Goal: Task Accomplishment & Management: Manage account settings

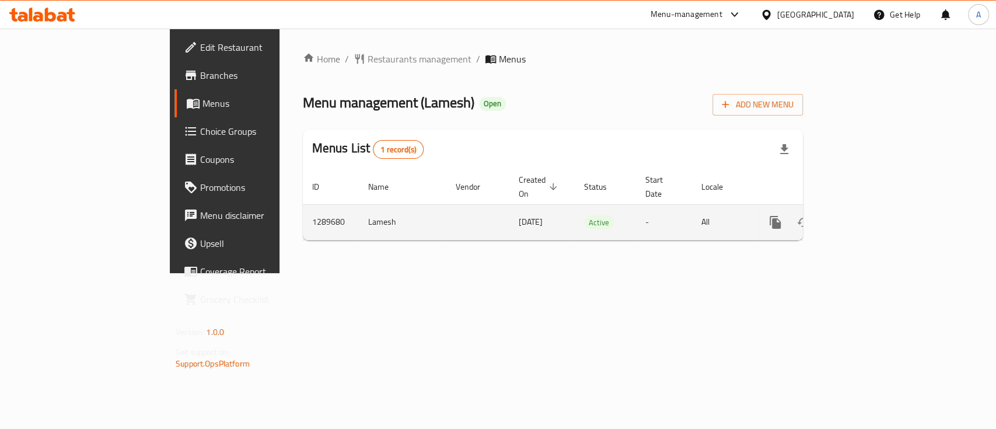
click at [867, 215] on icon "enhanced table" at bounding box center [860, 222] width 14 height 14
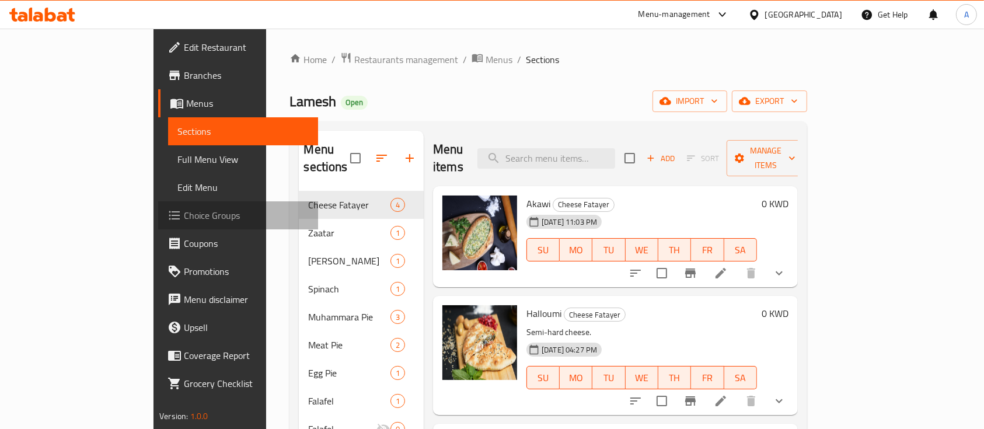
click at [158, 223] on link "Choice Groups" at bounding box center [238, 215] width 160 height 28
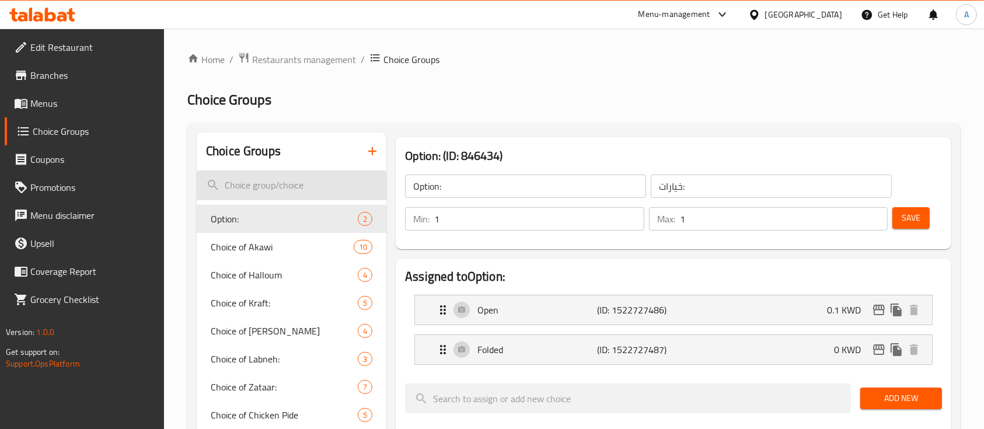
click at [316, 192] on input "search" at bounding box center [292, 185] width 190 height 30
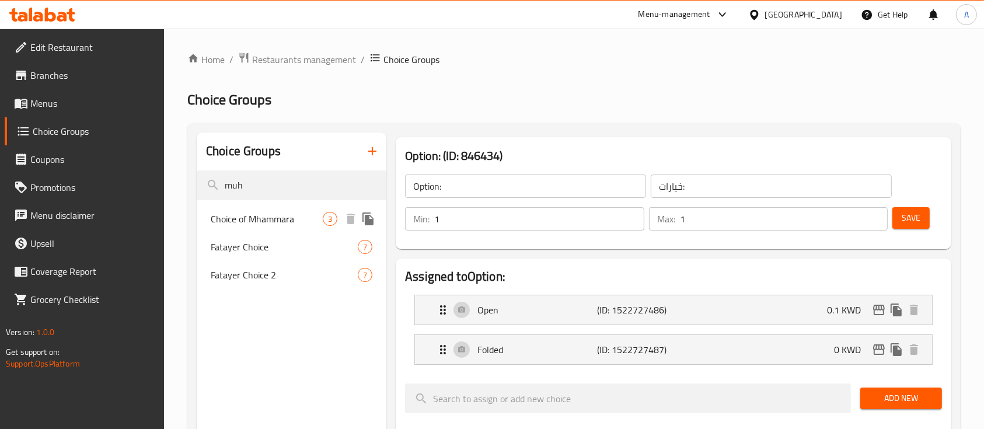
type input "muh"
click at [298, 218] on span "Choice of Mhammara" at bounding box center [267, 219] width 112 height 14
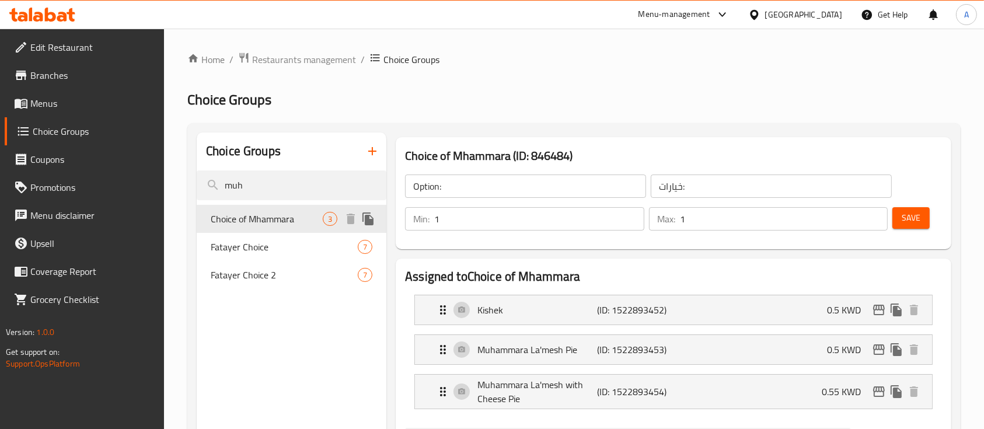
type input "Choice of Mhammara"
type input "اختيار المحمرا"
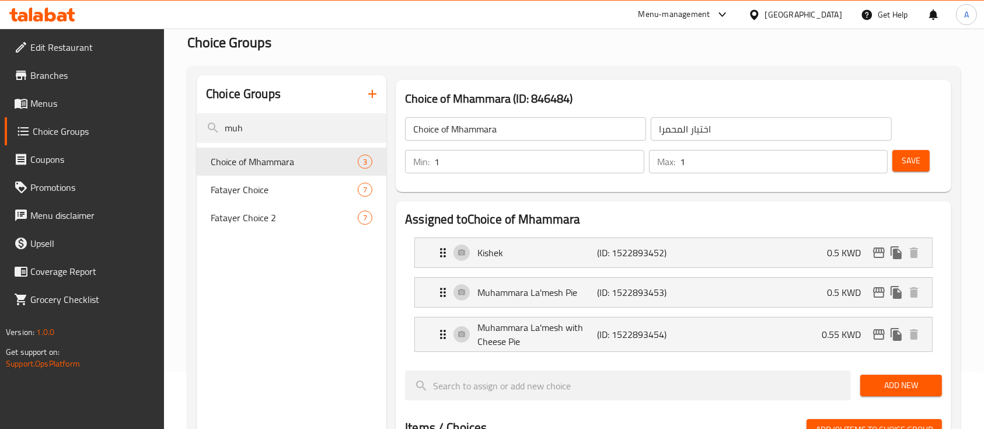
scroll to position [78, 0]
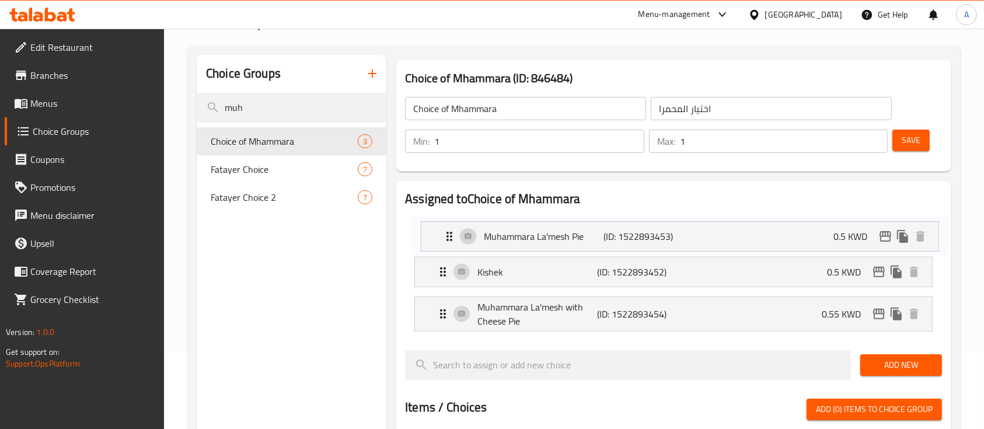
drag, startPoint x: 437, startPoint y: 270, endPoint x: 445, endPoint y: 222, distance: 49.0
click at [445, 222] on nav "Kishek (ID: 1522893452) 0.5 KWD Name (En) Kishek Name (En) Name (Ar) كشك Name (…" at bounding box center [673, 274] width 537 height 133
click at [647, 243] on div "Muhammara La'mesh Pie (ID: 1522893453) 0.5 KWD" at bounding box center [677, 232] width 482 height 29
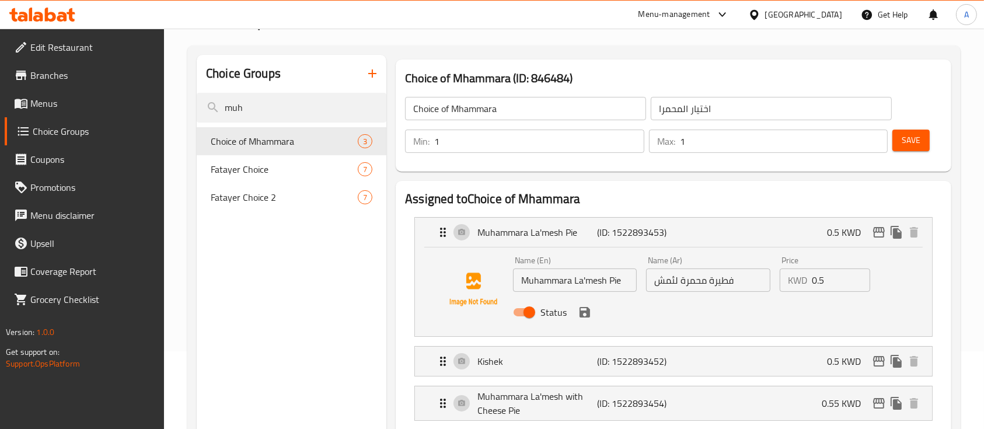
click at [841, 283] on input "0.5" at bounding box center [841, 280] width 58 height 23
click at [590, 316] on icon "save" at bounding box center [585, 312] width 14 height 14
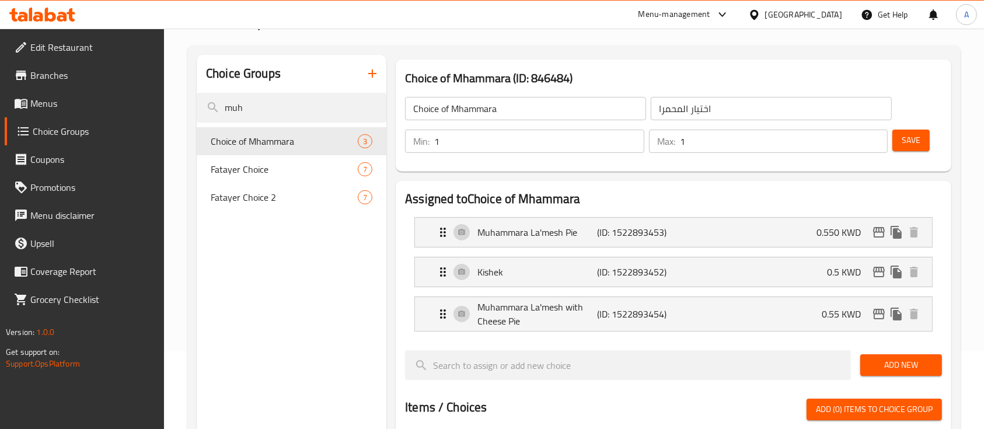
type input "0.550"
click at [598, 302] on div "Muhammara La'mesh with Cheese Pie (ID: 1522893454) 0.55 KWD" at bounding box center [677, 314] width 482 height 34
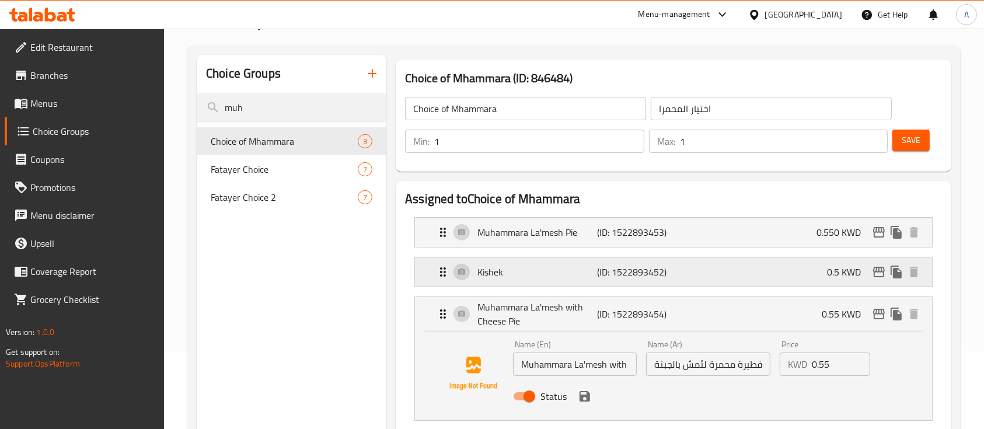
click at [563, 269] on p "Kishek" at bounding box center [538, 272] width 120 height 14
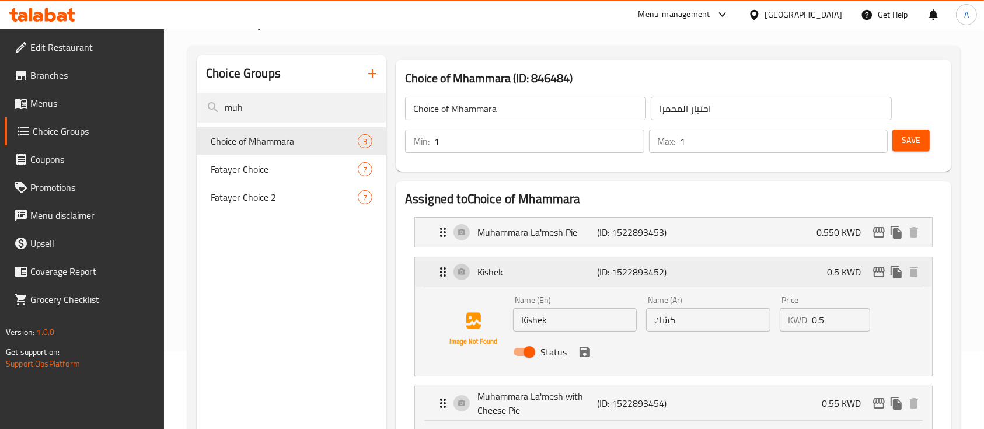
click at [563, 269] on p "Kishek" at bounding box center [538, 272] width 120 height 14
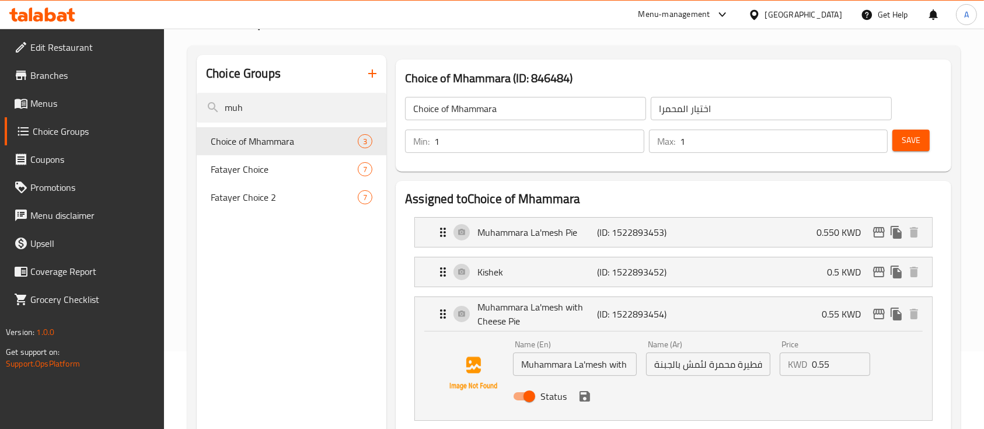
click at [726, 367] on input "فطيرة محمرة لئمش بالجبنة" at bounding box center [708, 364] width 124 height 23
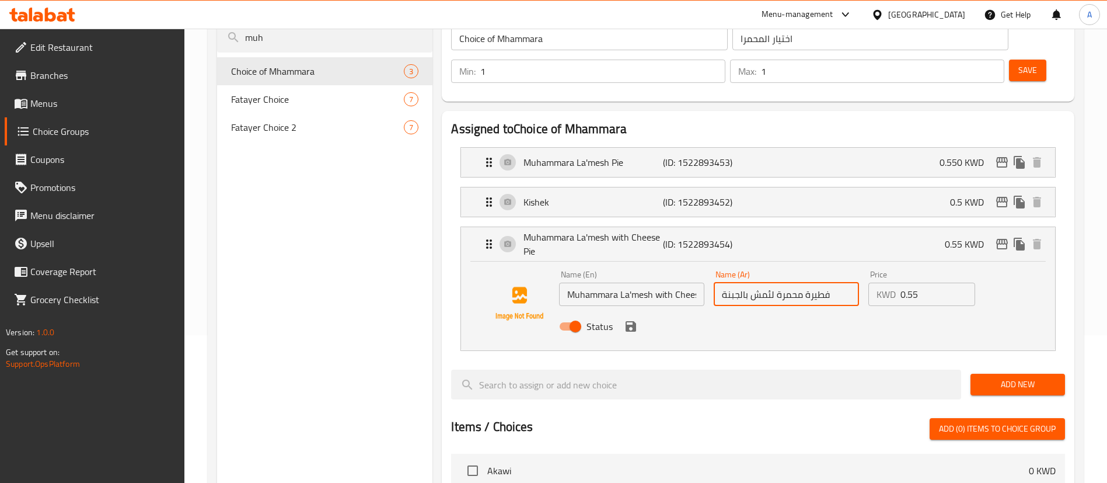
scroll to position [175, 0]
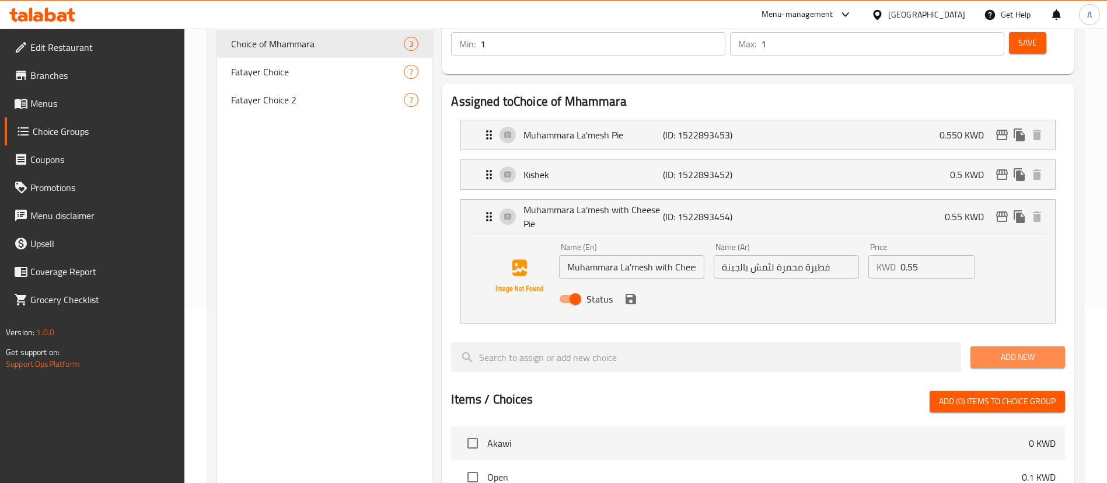
click at [996, 350] on span "Add New" at bounding box center [1018, 357] width 76 height 15
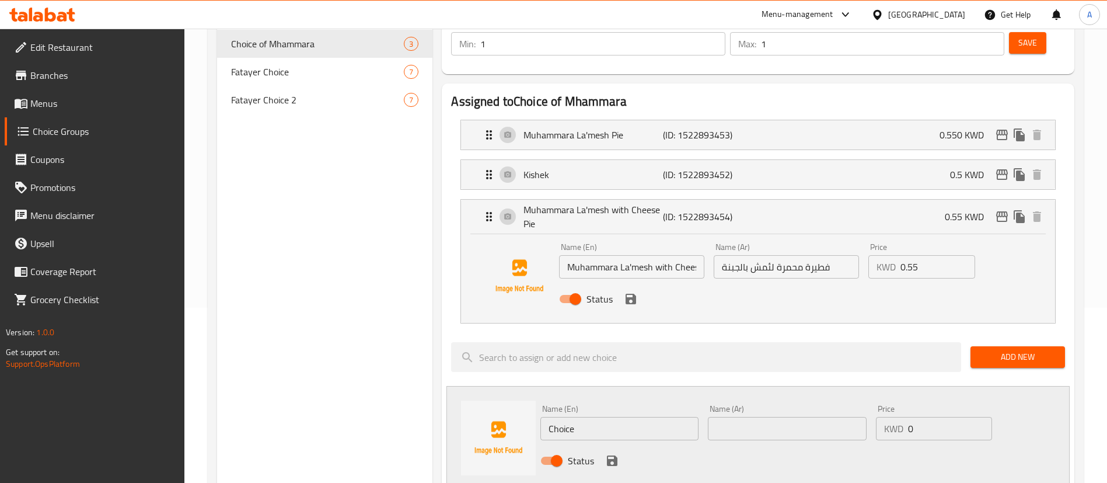
click at [813, 417] on input "text" at bounding box center [787, 428] width 158 height 23
paste input "فطيرة محمرة لئمش بالجبنة"
click at [839, 417] on input "فطيرة محمرة لئمش بالجبنة" at bounding box center [787, 428] width 158 height 23
drag, startPoint x: 839, startPoint y: 398, endPoint x: 805, endPoint y: 392, distance: 34.3
click at [814, 417] on input "فطيرة محمرة لئمش بالجبنة" at bounding box center [787, 428] width 158 height 23
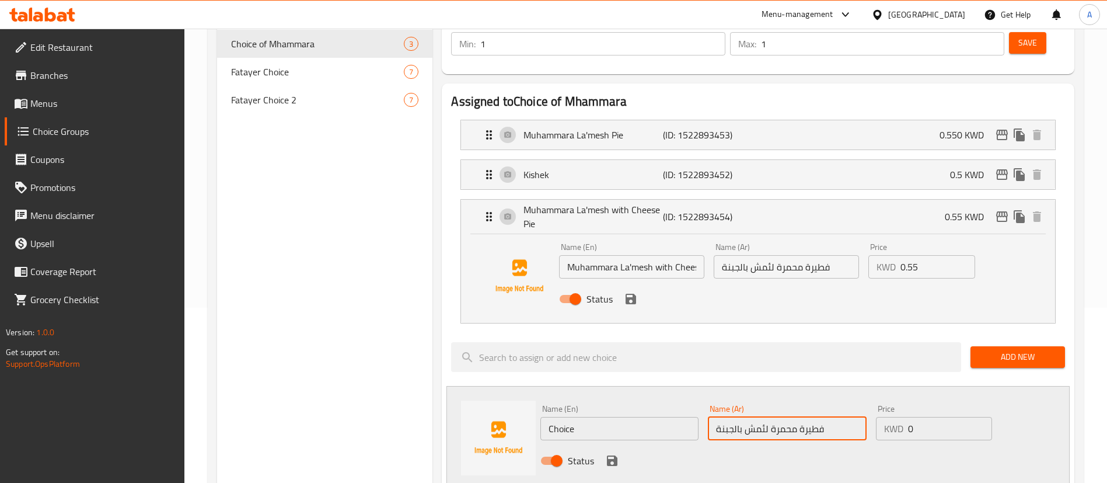
type input "فطيرة محمرة لئمش بالجبنة"
click at [686, 255] on input "Muhammara La'mesh with Cheese Pie" at bounding box center [631, 266] width 145 height 23
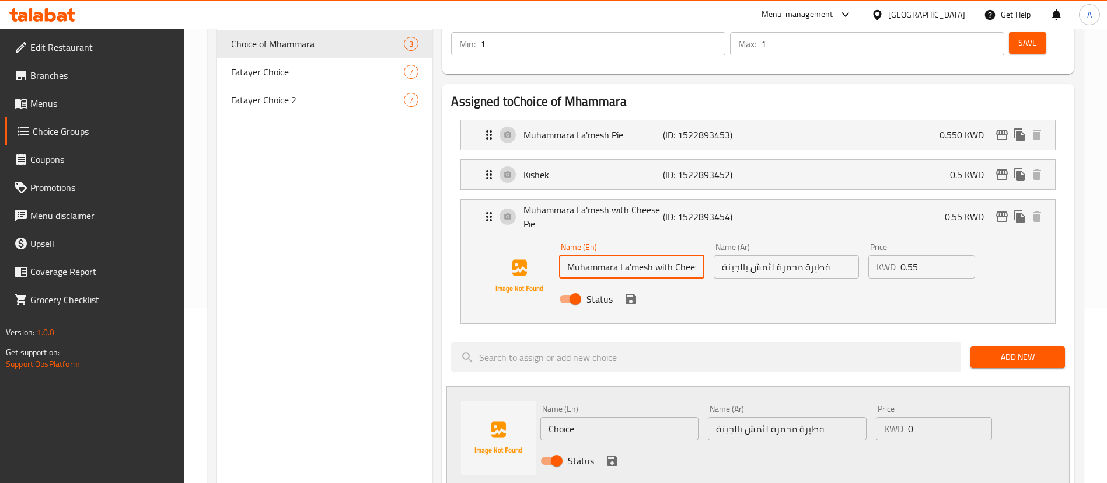
click at [679, 255] on input "Muhammara La'mesh with Cheese Pie" at bounding box center [631, 266] width 145 height 23
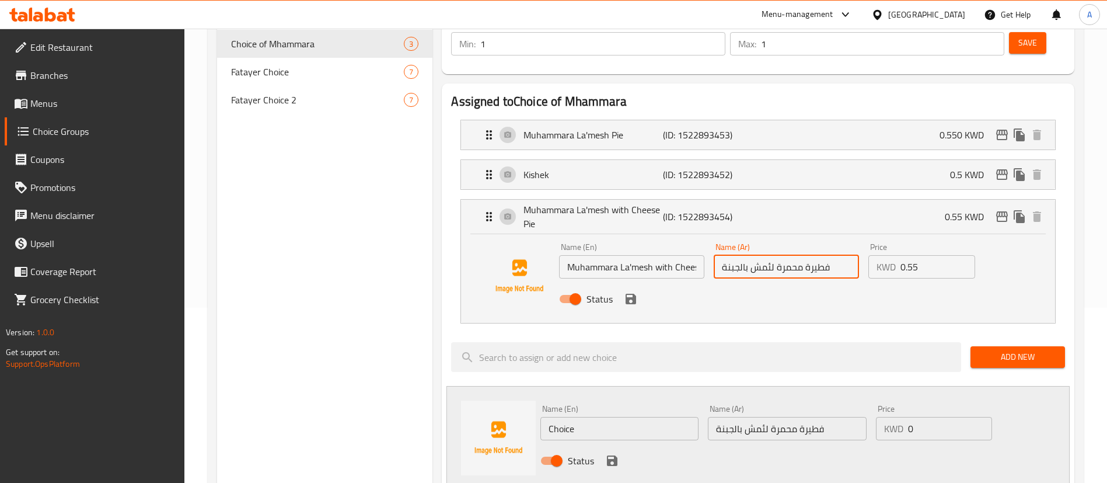
click at [772, 255] on input "فطيرة محمرة لئمش بالجبنة" at bounding box center [786, 266] width 145 height 23
paste input "حمرة لحمش مع فطيرة قشقوان"
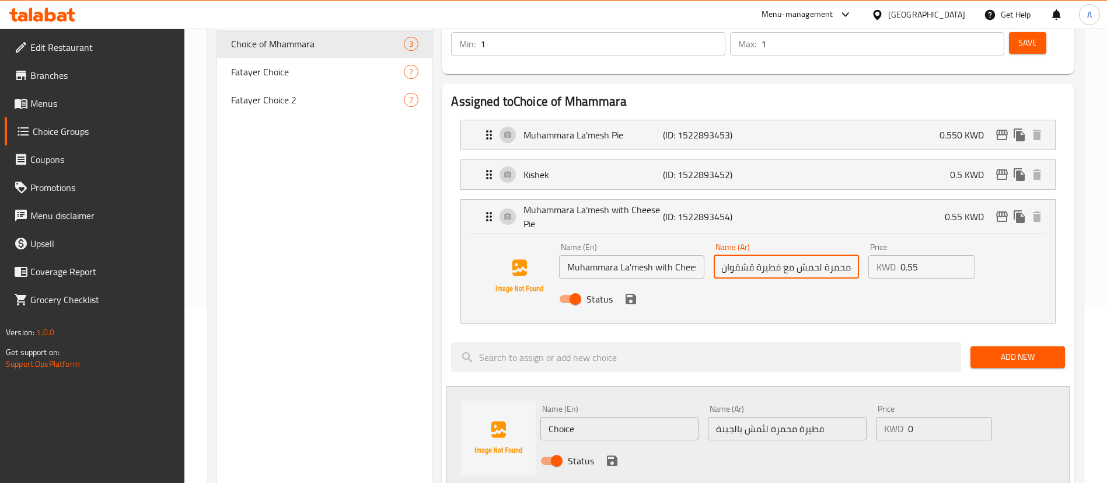
click at [646, 255] on input "Muhammara La'mesh with Cheese Pie" at bounding box center [631, 266] width 145 height 23
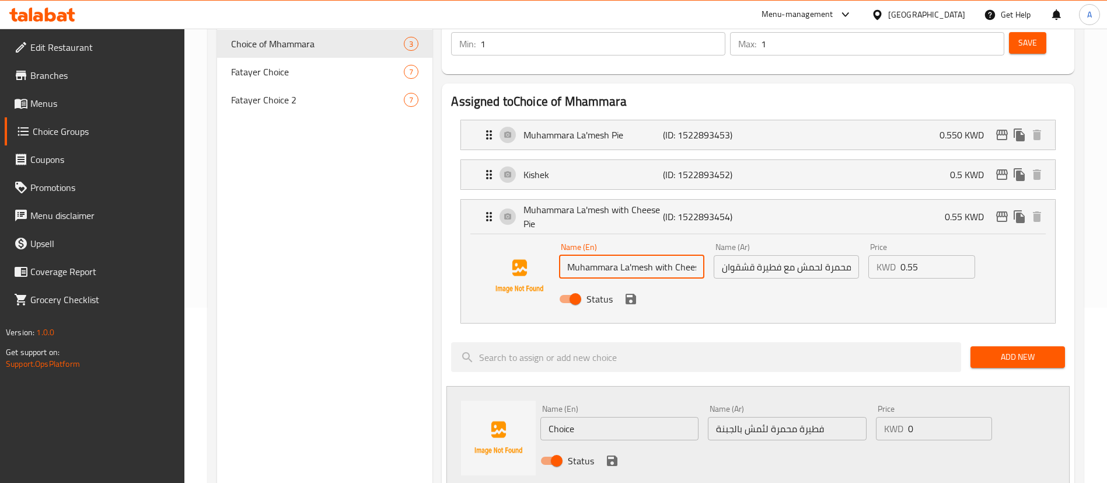
click at [646, 255] on input "Muhammara La'mesh with Cheese Pie" at bounding box center [631, 266] width 145 height 23
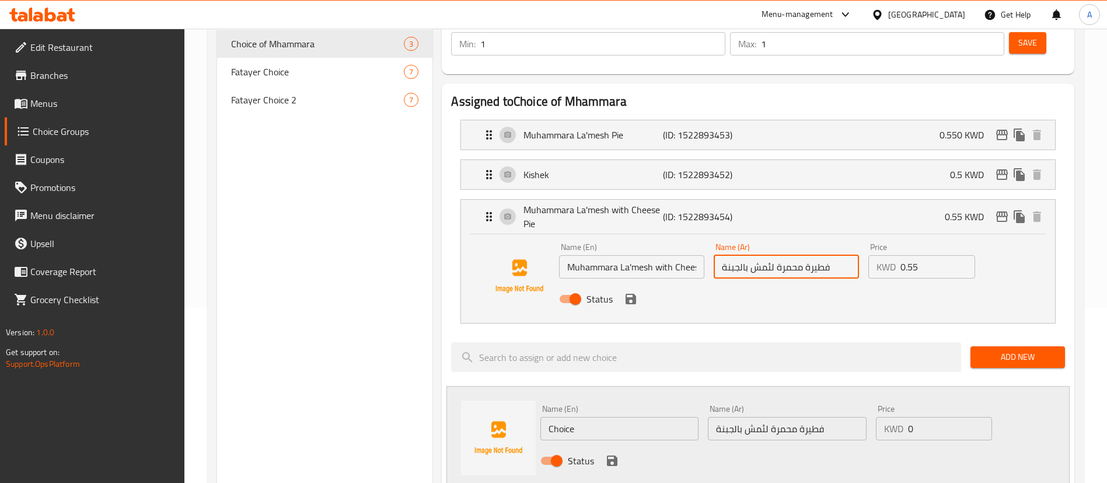
type input "فطيرة محمرة لئمش بالجبنة"
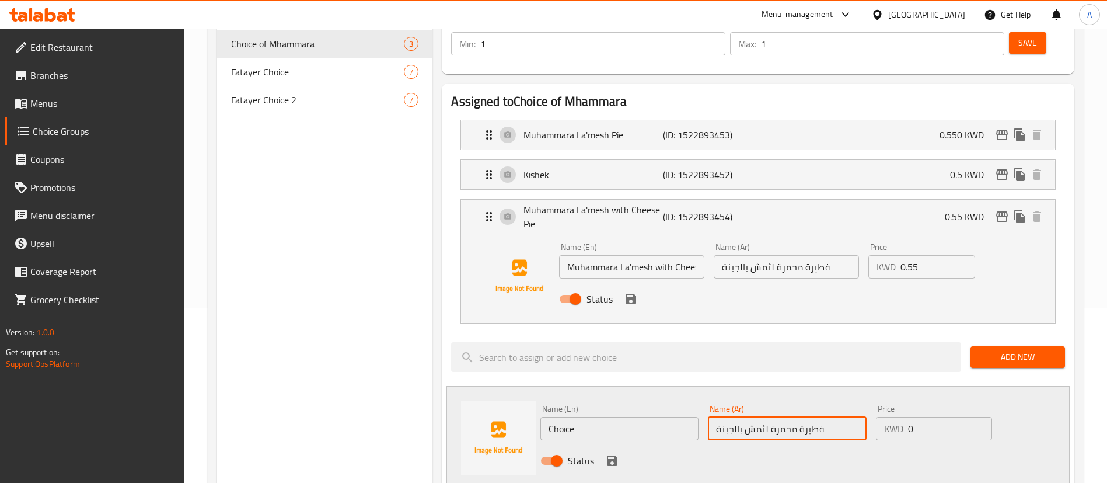
click at [751, 417] on input "فطيرة محمرة لئمش بالجبنة" at bounding box center [787, 428] width 158 height 23
paste input "حمرة لحمش مع فطيرة قشقوان"
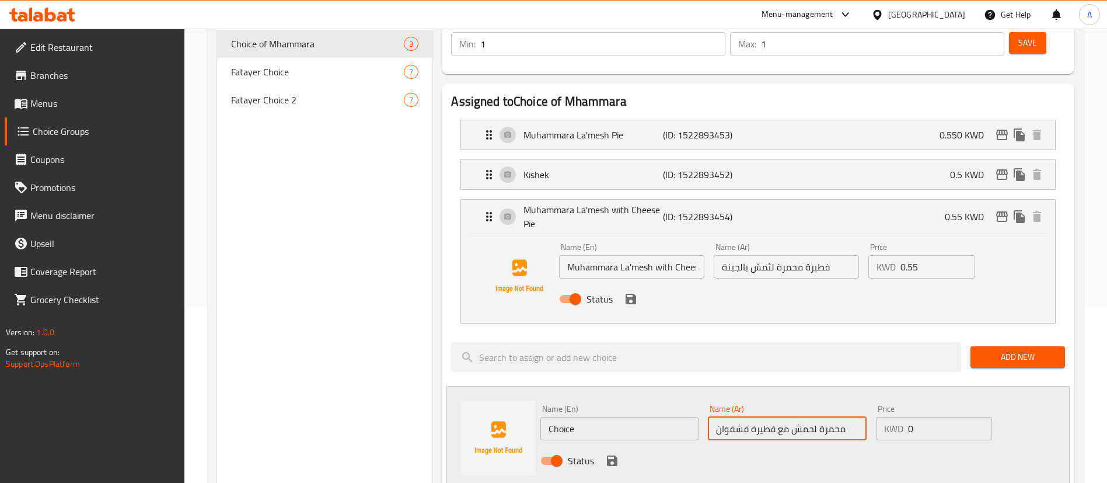
type input "محمرة لحمش مع فطيرة قشقوان"
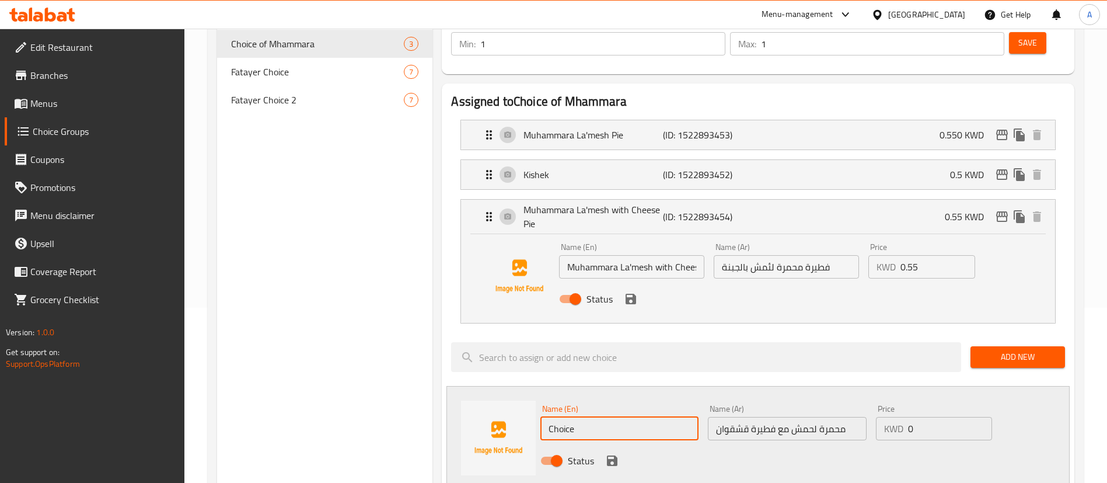
click at [618, 417] on input "Choice" at bounding box center [620, 428] width 158 height 23
type input "[PERSON_NAME] with kashkawan"
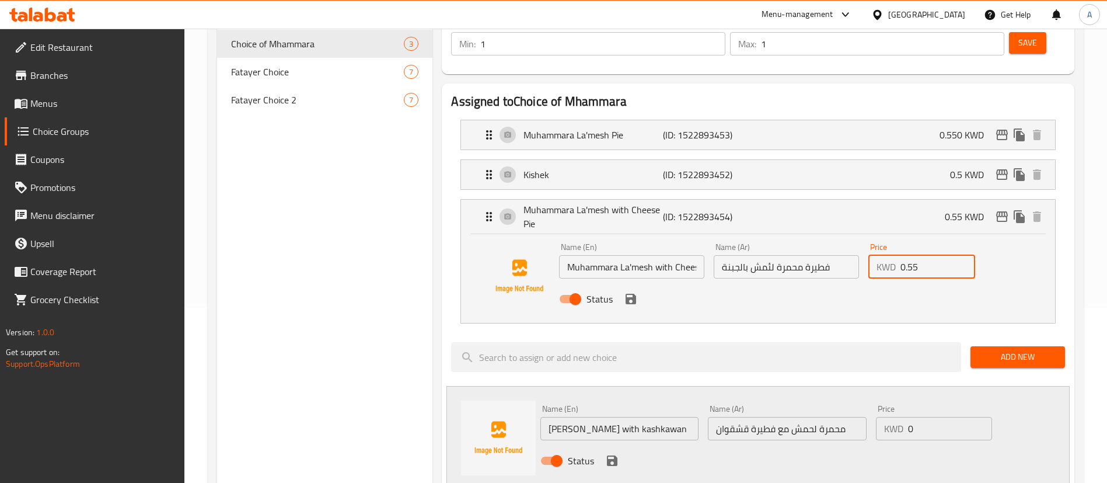
click at [939, 255] on input "0.55" at bounding box center [938, 266] width 75 height 23
click at [659, 120] on div "Muhammara La'mesh Pie (ID: 1522893453) 0.550 KWD" at bounding box center [761, 134] width 559 height 29
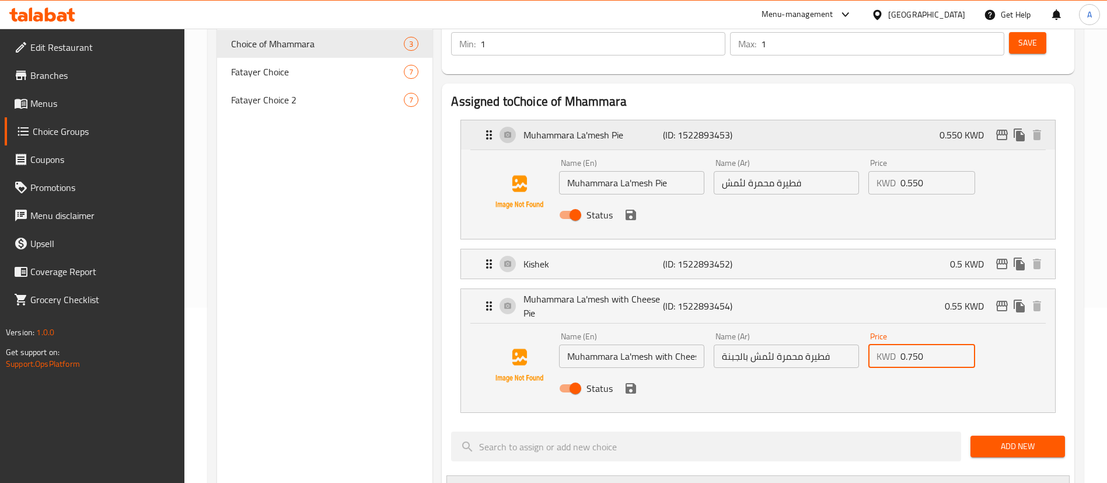
click at [659, 120] on div "Muhammara La'mesh Pie (ID: 1522893453) 0.550 KWD" at bounding box center [761, 134] width 559 height 29
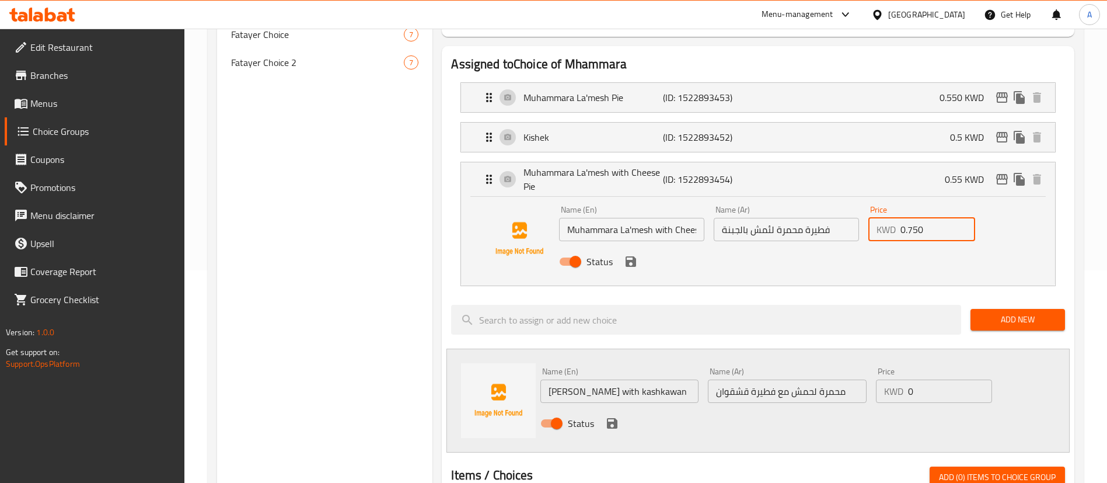
scroll to position [263, 0]
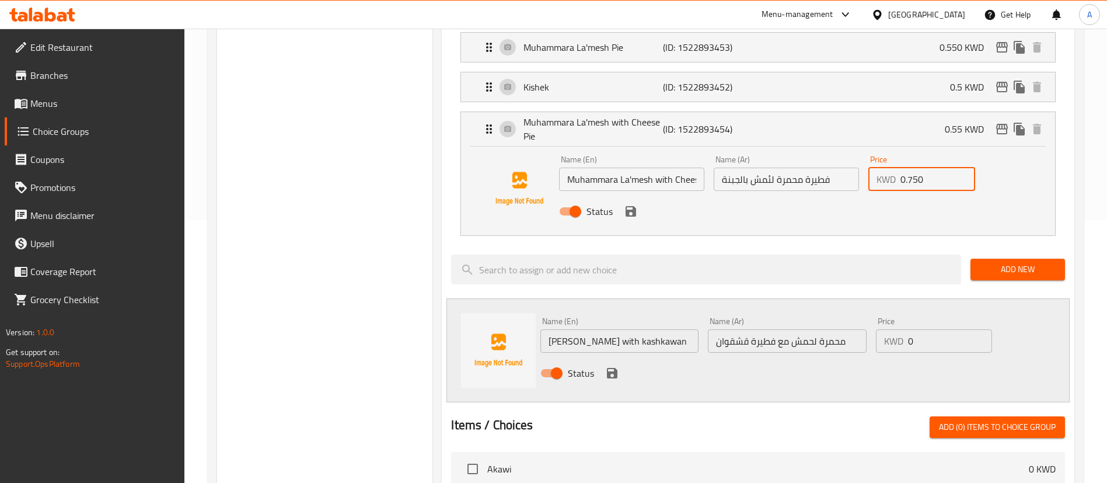
type input "0.750"
click at [914, 329] on input "0" at bounding box center [950, 340] width 84 height 23
type input "0.550"
click at [580, 329] on input "[PERSON_NAME] with kashkawan" at bounding box center [620, 340] width 158 height 23
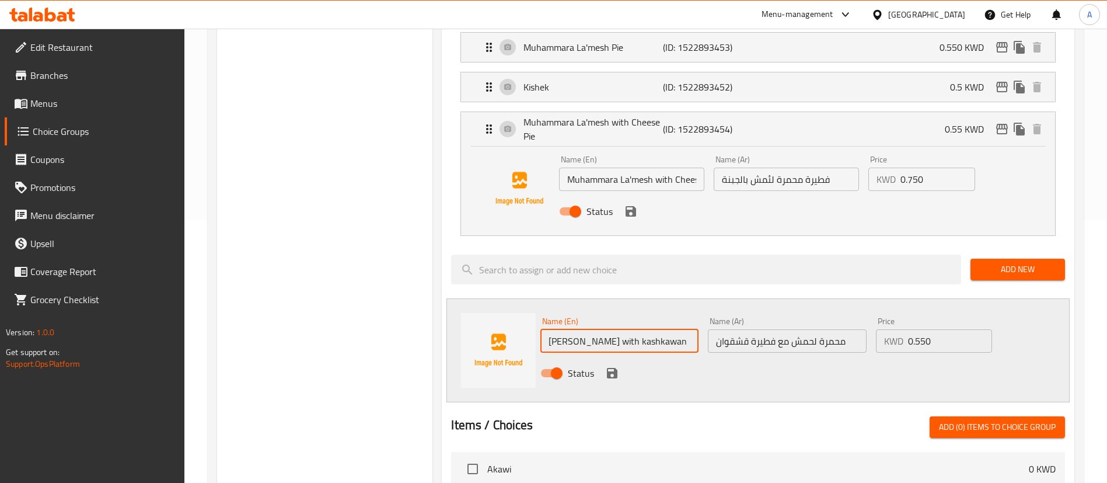
click at [580, 329] on input "[PERSON_NAME] with kashkawan" at bounding box center [620, 340] width 158 height 23
click at [996, 262] on span "Add New" at bounding box center [1018, 269] width 76 height 15
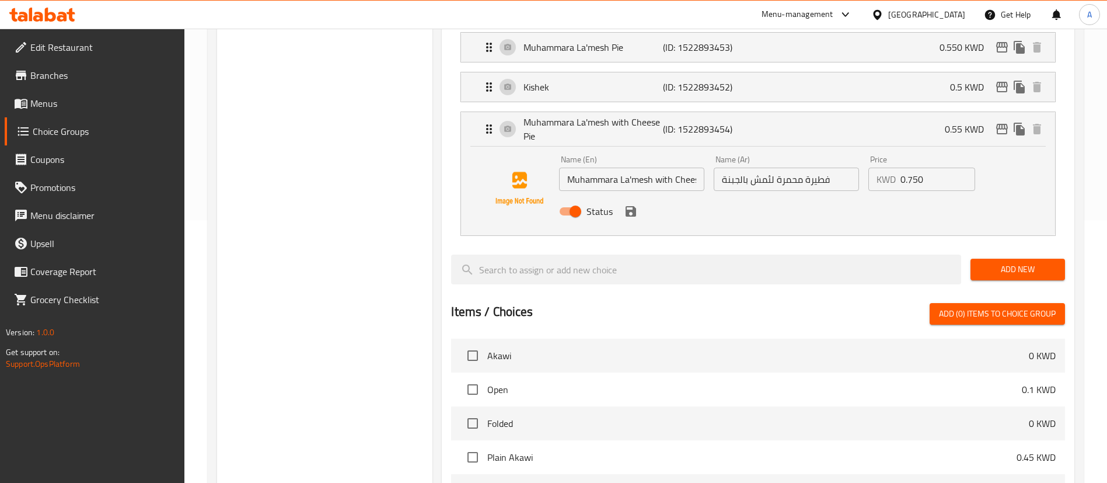
click at [996, 262] on span "Add New" at bounding box center [1018, 269] width 76 height 15
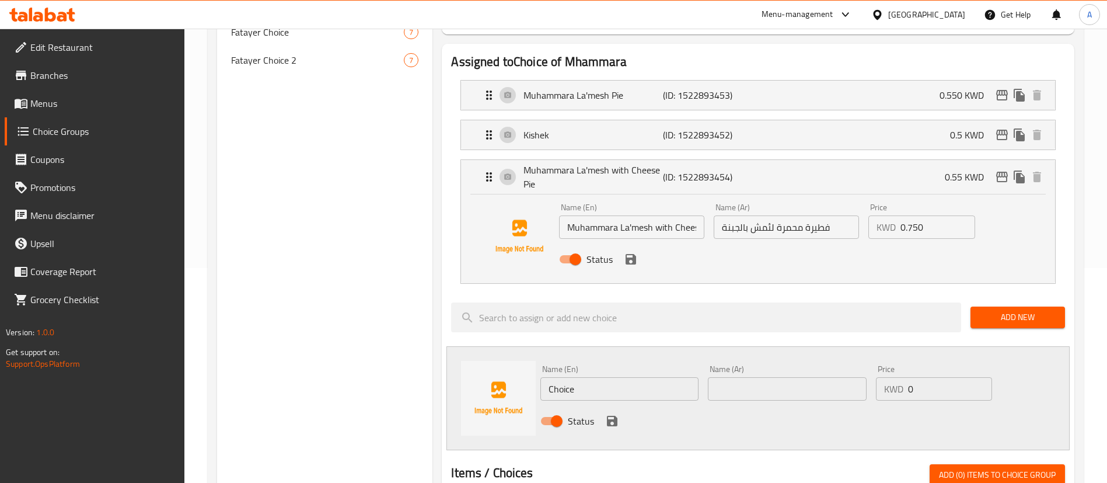
scroll to position [175, 0]
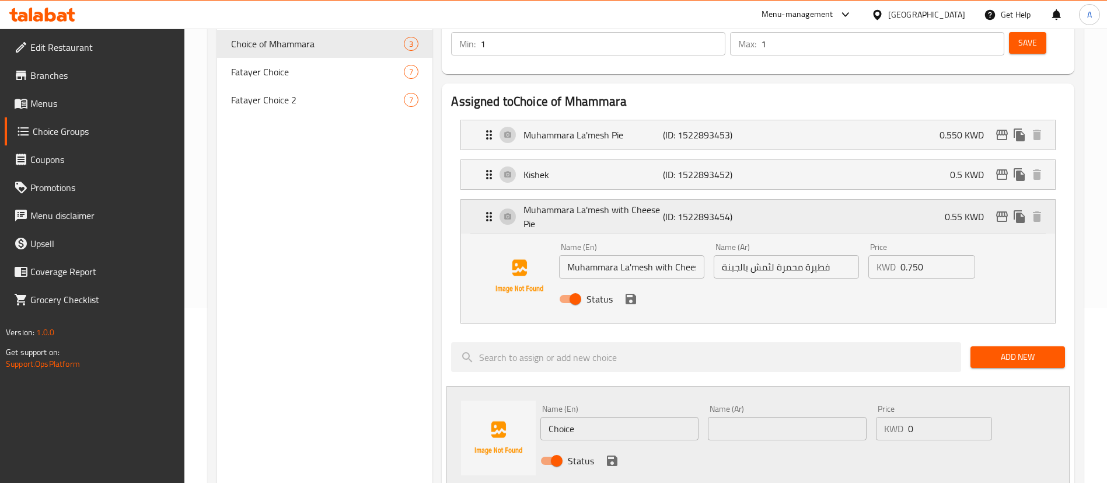
click at [646, 203] on p "Muhammara La'mesh with Cheese Pie" at bounding box center [593, 217] width 139 height 28
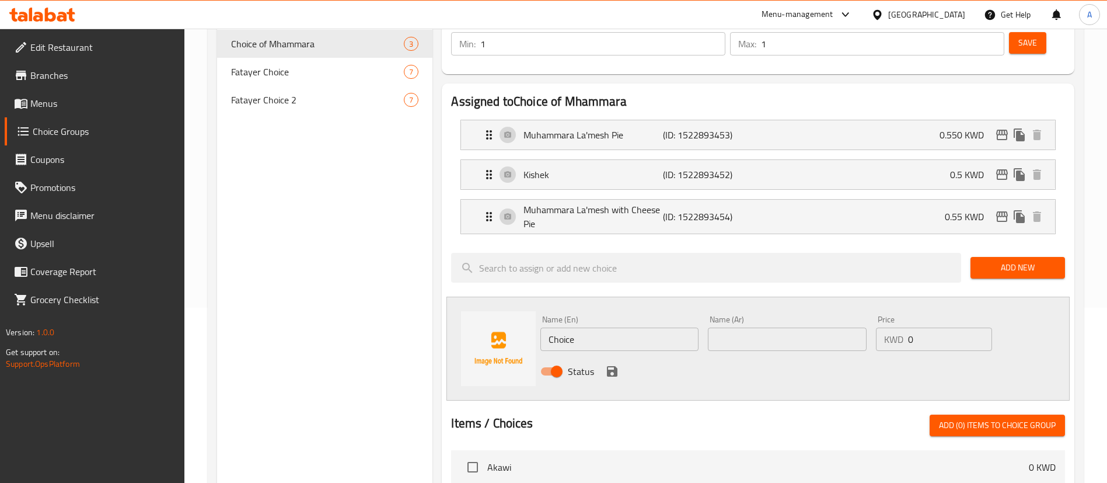
click at [639, 327] on input "Choice" at bounding box center [620, 338] width 158 height 23
click at [643, 203] on p "Muhammara La'mesh with Cheese Pie" at bounding box center [593, 217] width 139 height 28
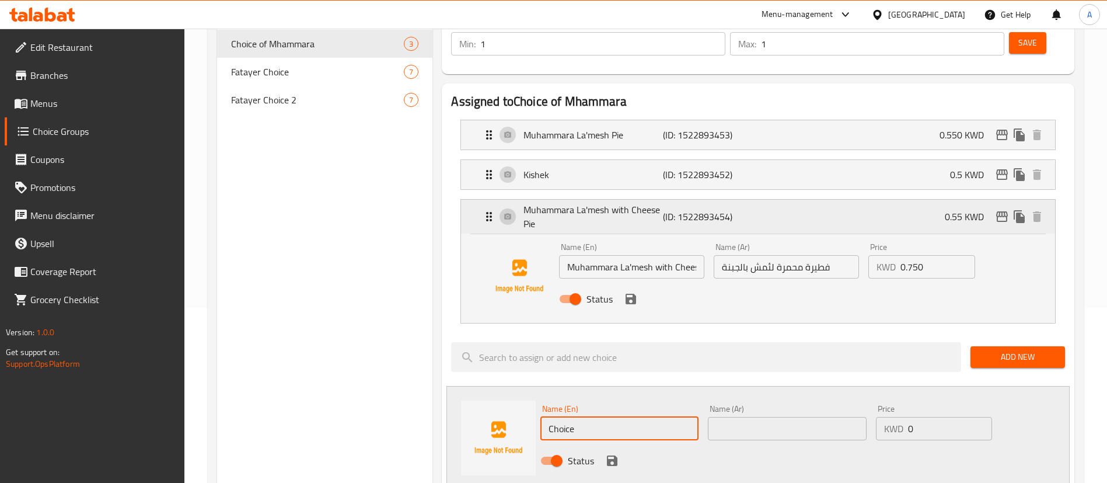
click at [643, 203] on p "Muhammara La'mesh with Cheese Pie" at bounding box center [593, 217] width 139 height 28
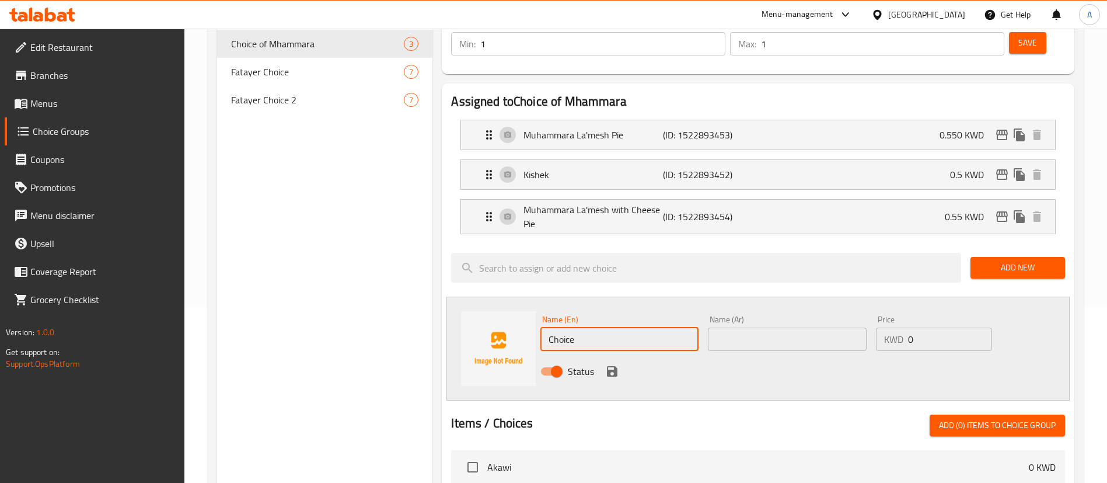
click at [674, 327] on input "Choice" at bounding box center [620, 338] width 158 height 23
paste input "Muhammara La'mesh with Mozerella Pi"
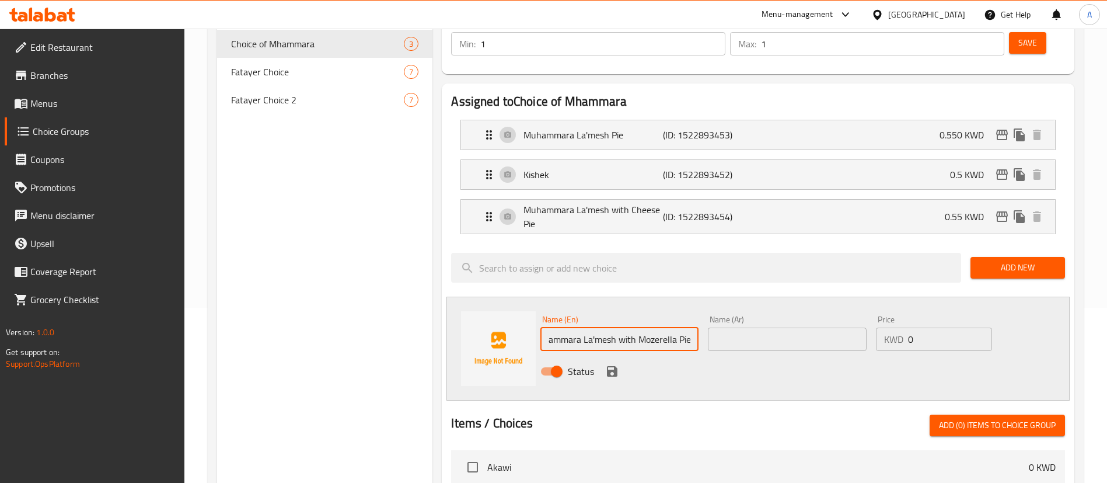
type input "Muhammara La'mesh with Mozerella Pie"
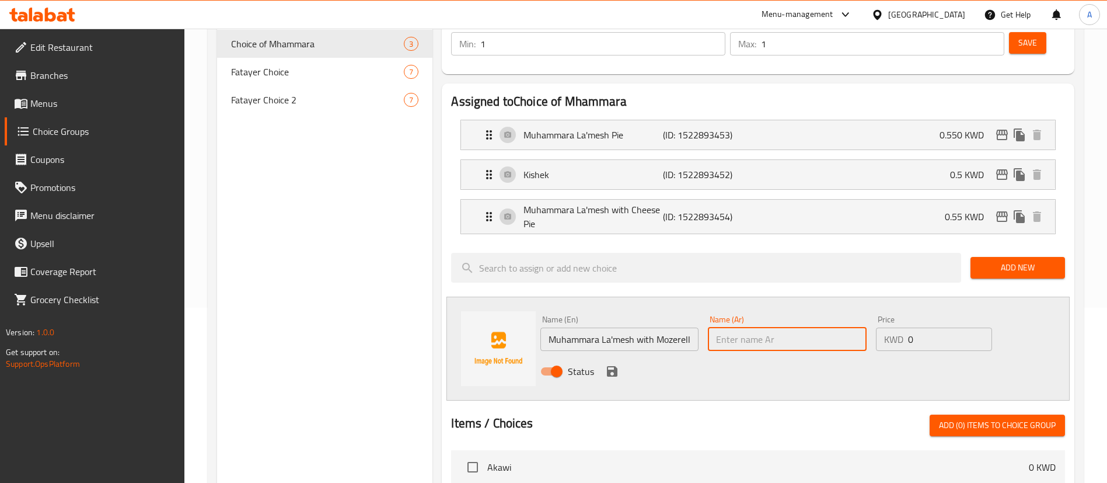
click at [793, 327] on input "text" at bounding box center [787, 338] width 158 height 23
paste input "محمرة اللعمش مع فطيرة الموزريلا"
type input "محمرة اللعمش مع فطيرة الموزريلا"
click at [919, 327] on input "0" at bounding box center [950, 338] width 84 height 23
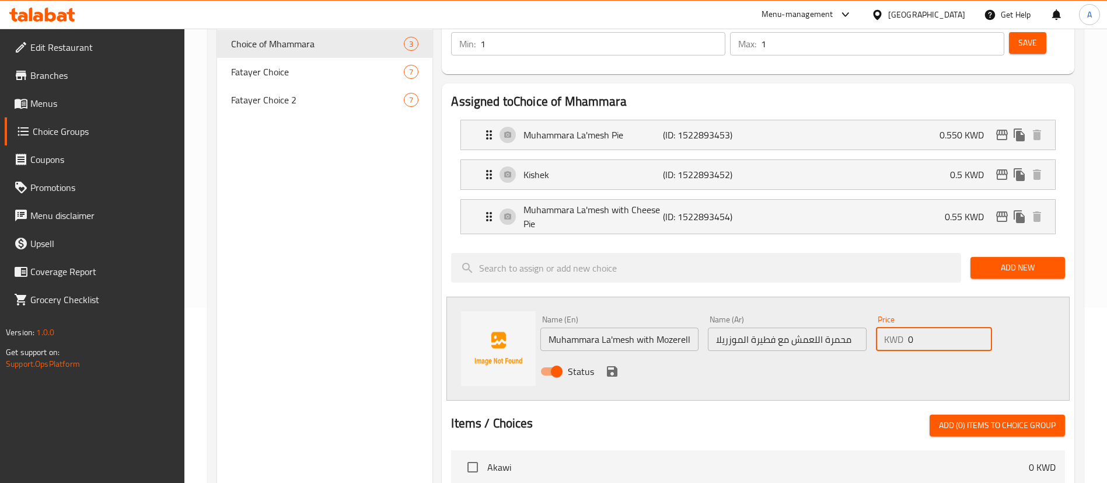
click at [919, 327] on input "0" at bounding box center [950, 338] width 84 height 23
type input "0.550"
click at [607, 366] on icon "save" at bounding box center [612, 371] width 11 height 11
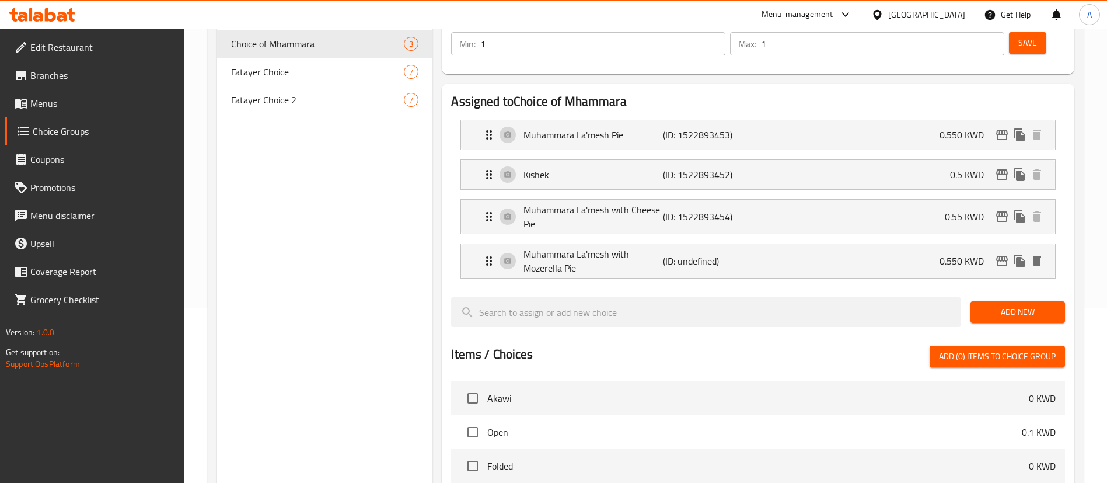
click at [996, 305] on span "Add New" at bounding box center [1018, 312] width 76 height 15
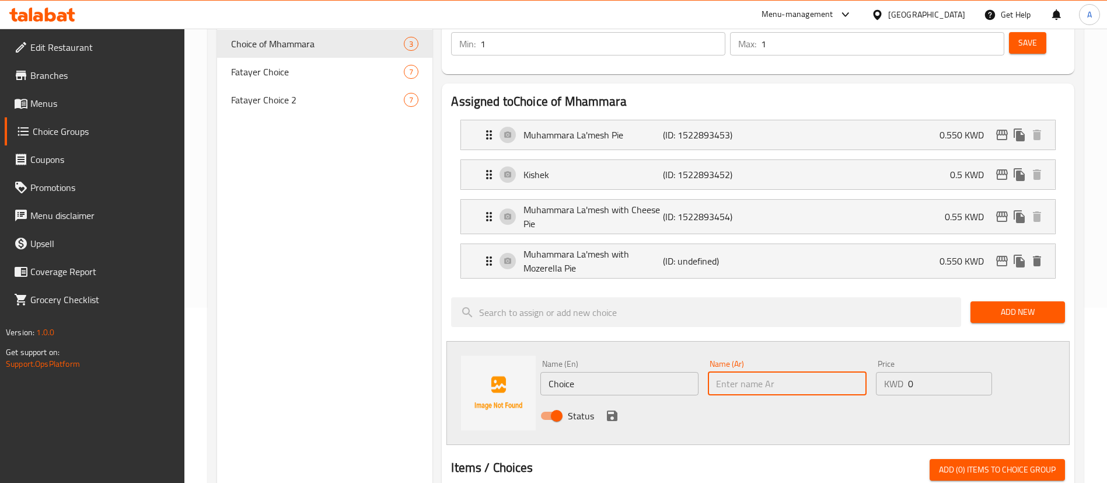
click at [782, 372] on input "text" at bounding box center [787, 383] width 158 height 23
drag, startPoint x: 611, startPoint y: 328, endPoint x: 612, endPoint y: 336, distance: 7.7
click at [612, 360] on div "Name (En) Choice Name (En)" at bounding box center [620, 378] width 158 height 36
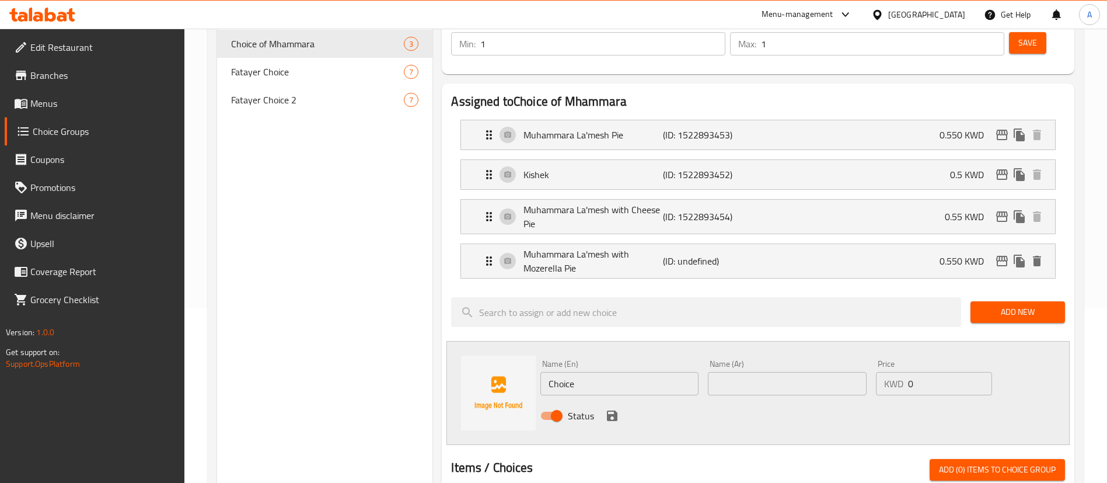
click at [612, 372] on input "Choice" at bounding box center [620, 383] width 158 height 23
paste input "Muhammara La'mesh with Kaskhawan Pi"
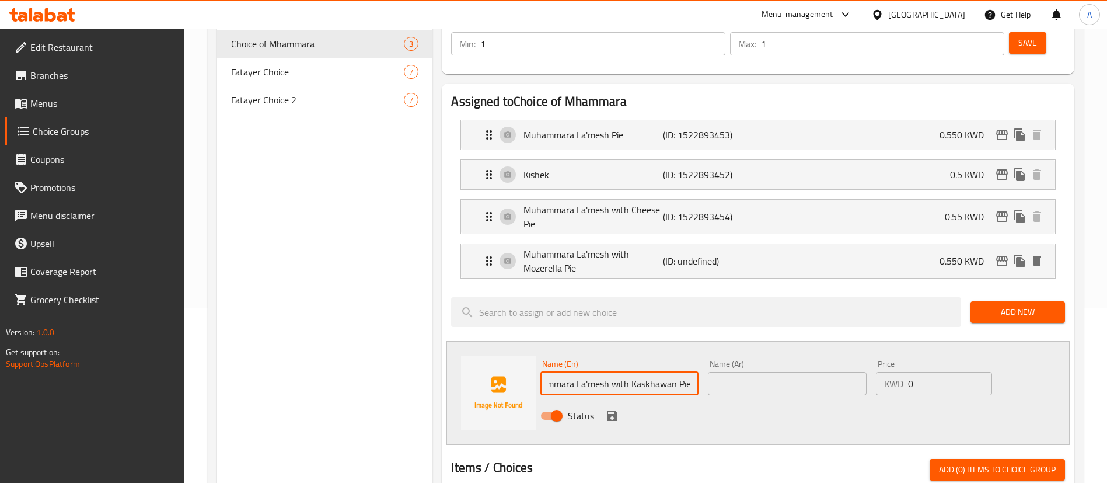
type input "Muhammara La'mesh with Kaskhawan Pie"
click at [754, 372] on input "text" at bounding box center [787, 383] width 158 height 23
paste input "محمرة لامش مع فطيرة قشقوان"
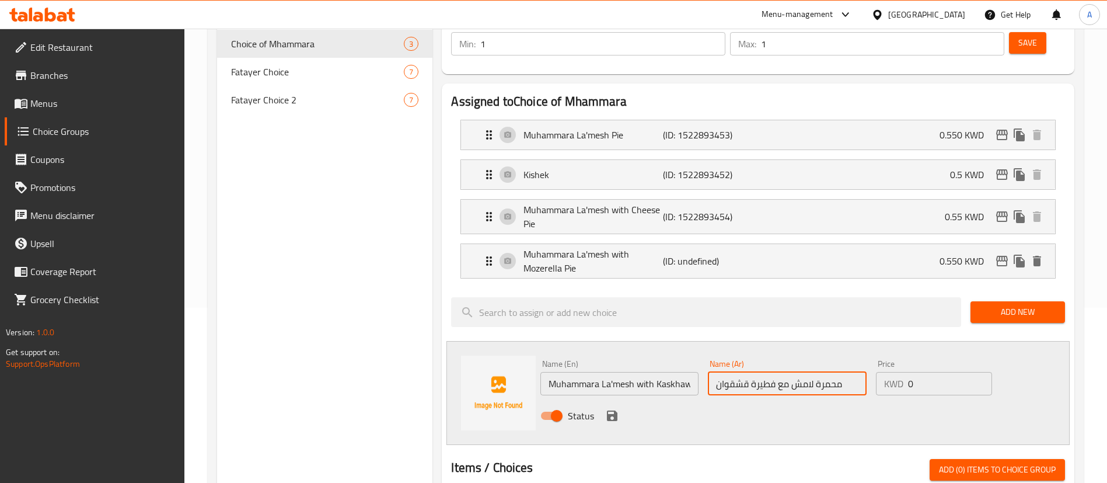
type input "محمرة لامش مع فطيرة قشقوان"
click at [925, 372] on input "0" at bounding box center [950, 383] width 84 height 23
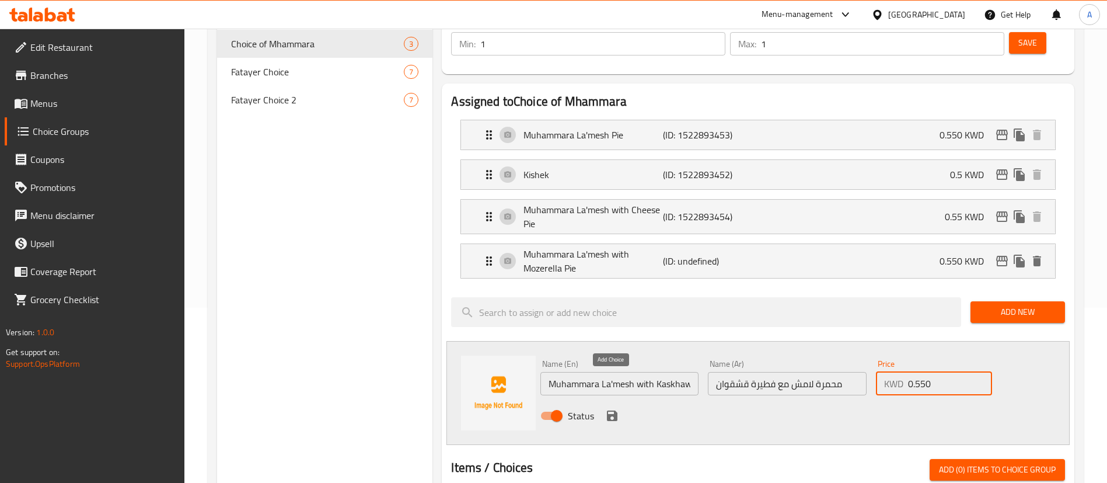
type input "0.550"
click at [611, 410] on icon "save" at bounding box center [612, 415] width 11 height 11
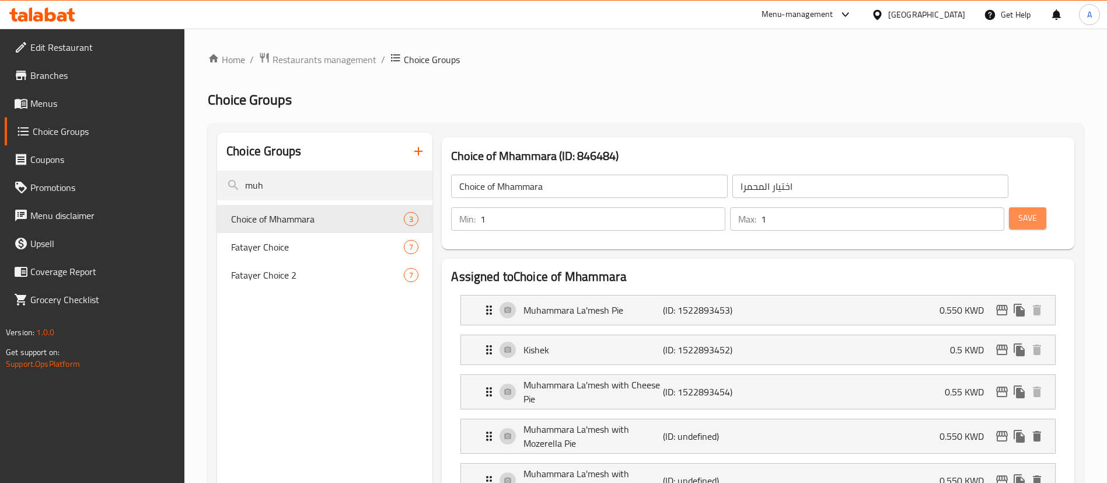
click at [996, 207] on button "Save" at bounding box center [1027, 218] width 37 height 22
click at [350, 61] on span "Restaurants management" at bounding box center [325, 60] width 104 height 14
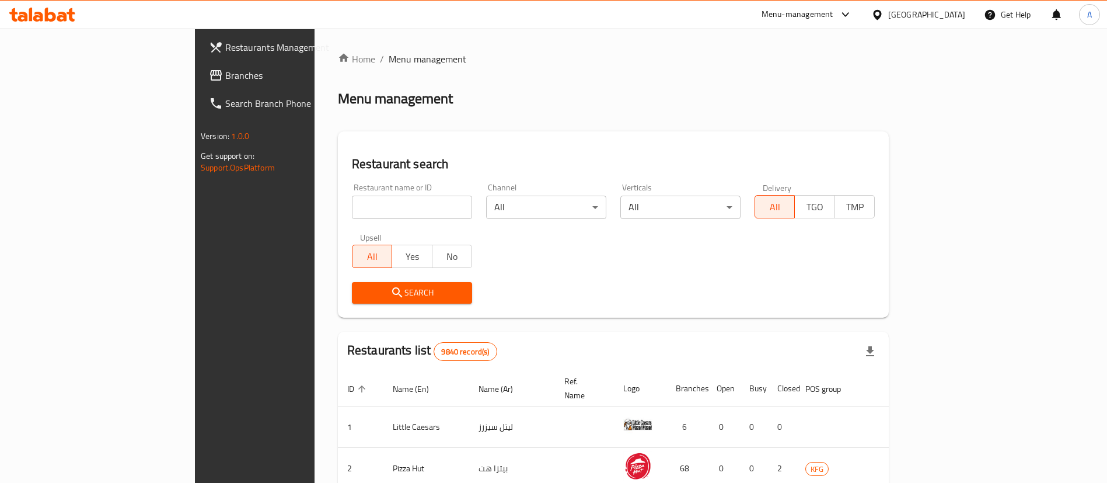
click at [343, 203] on div at bounding box center [553, 241] width 1107 height 483
click at [352, 203] on input "search" at bounding box center [412, 207] width 120 height 23
click at [352, 206] on input "search" at bounding box center [412, 207] width 120 height 23
type input "lamesh"
click button "Search" at bounding box center [412, 293] width 120 height 22
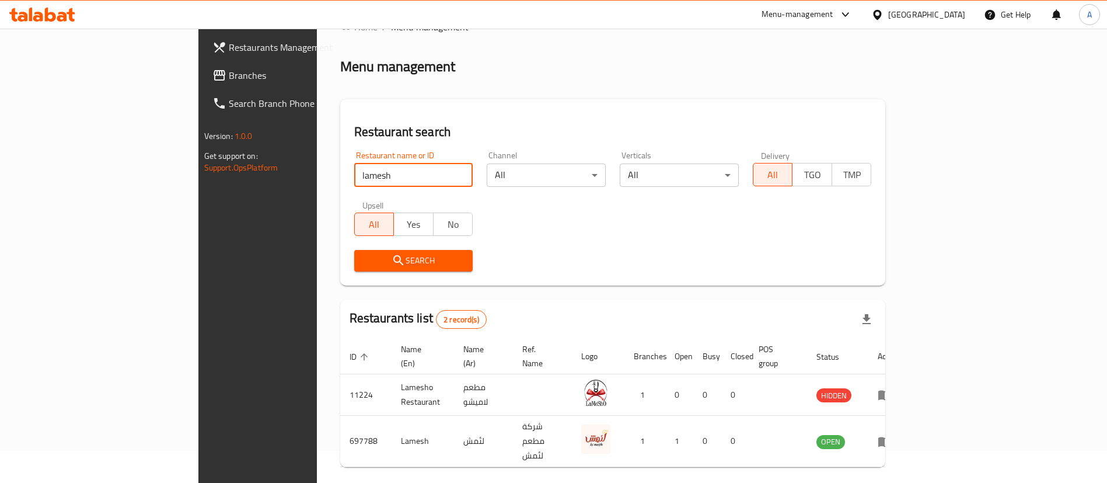
scroll to position [57, 0]
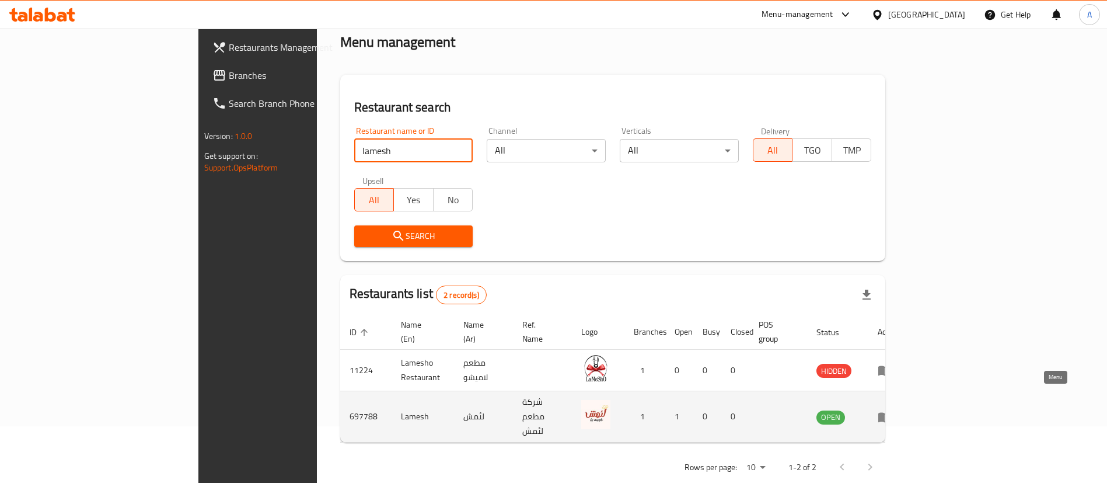
click at [892, 410] on icon "enhanced table" at bounding box center [885, 417] width 14 height 14
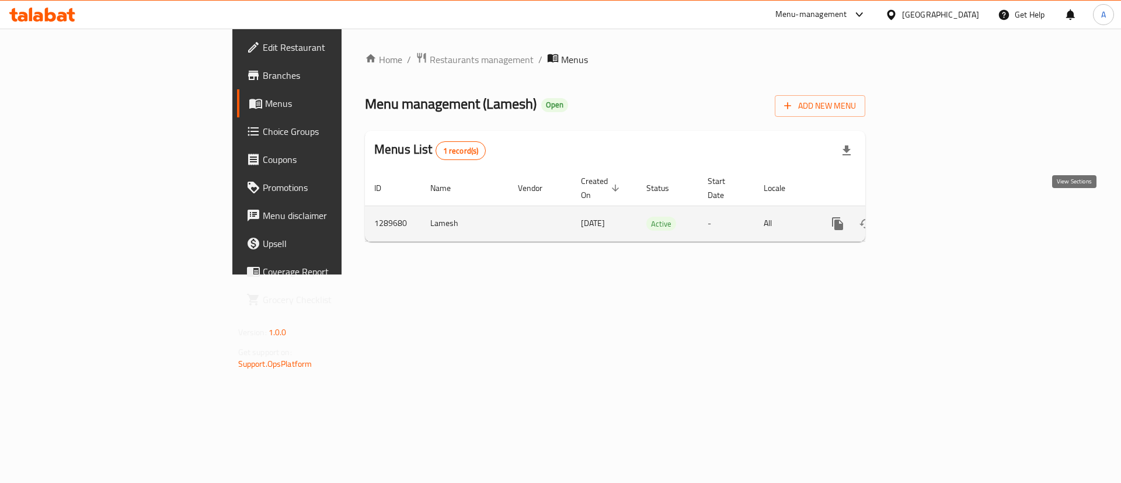
click at [929, 217] on icon "enhanced table" at bounding box center [922, 224] width 14 height 14
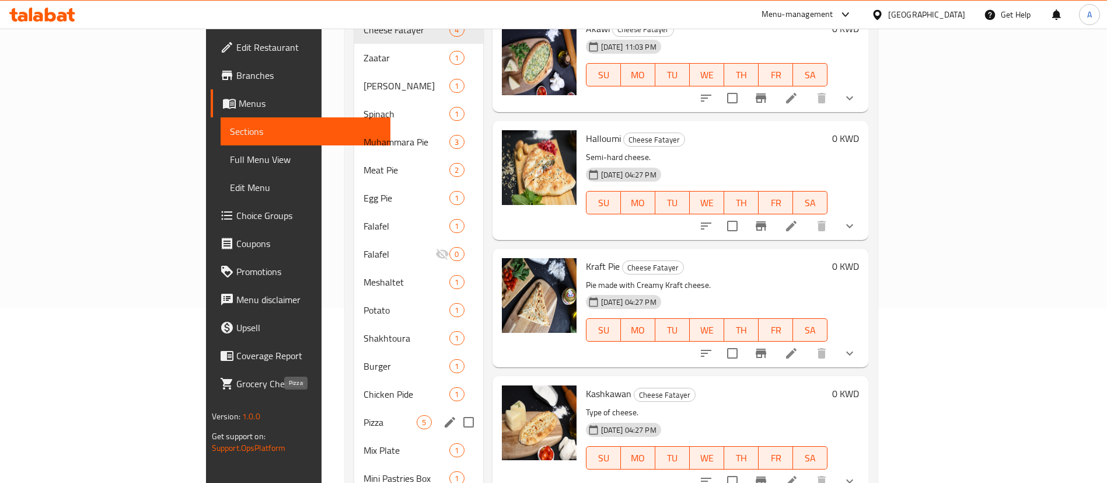
scroll to position [350, 0]
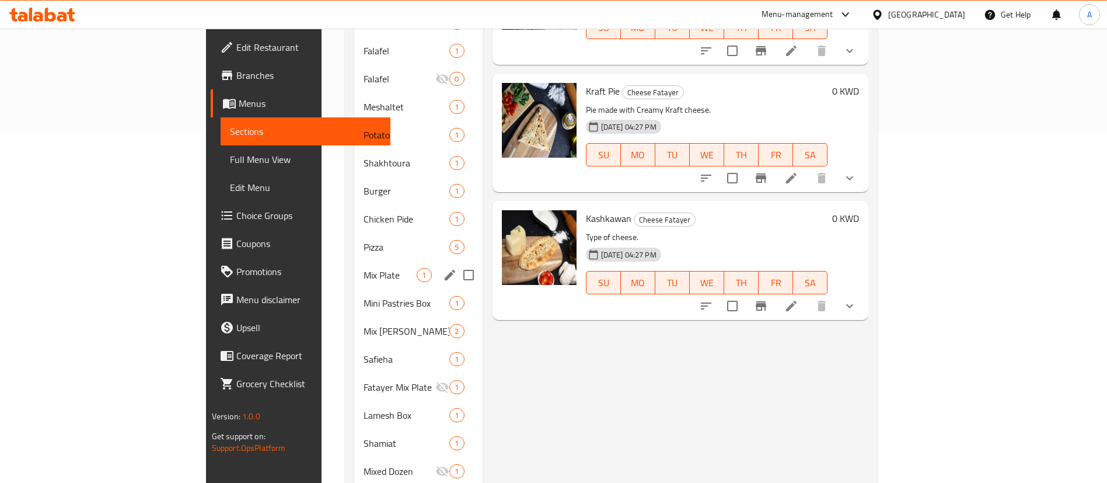
click at [354, 266] on div "Mix Plate 1" at bounding box center [418, 275] width 128 height 28
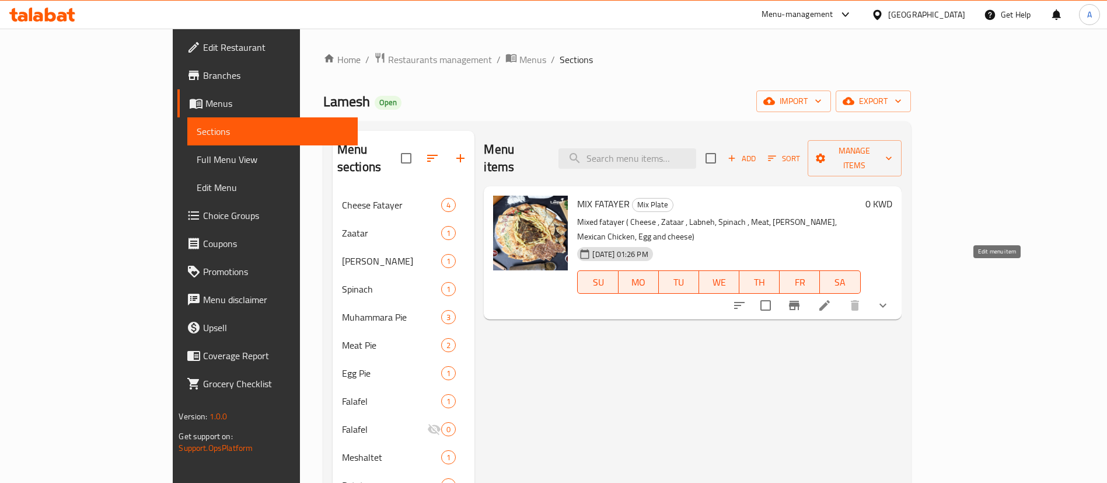
click at [832, 298] on icon at bounding box center [825, 305] width 14 height 14
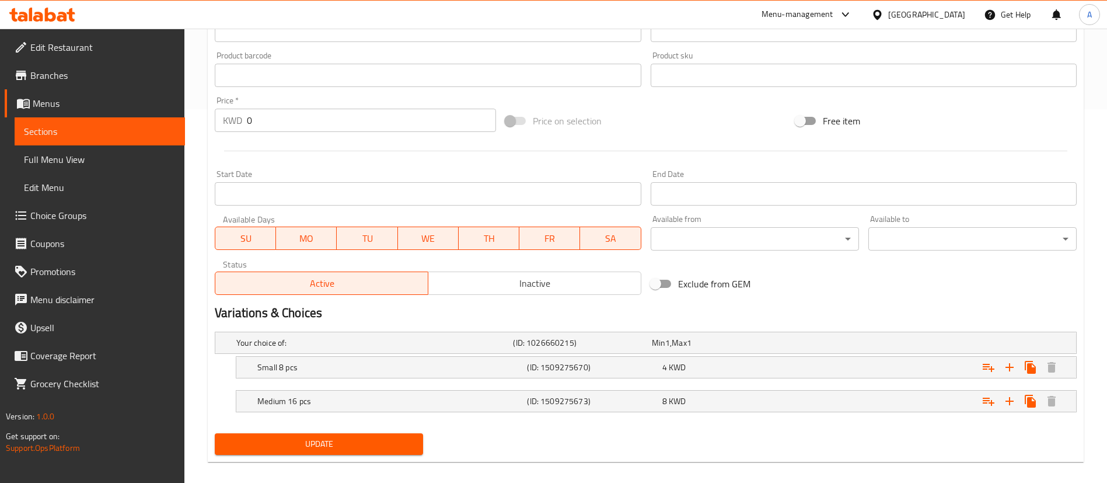
scroll to position [385, 0]
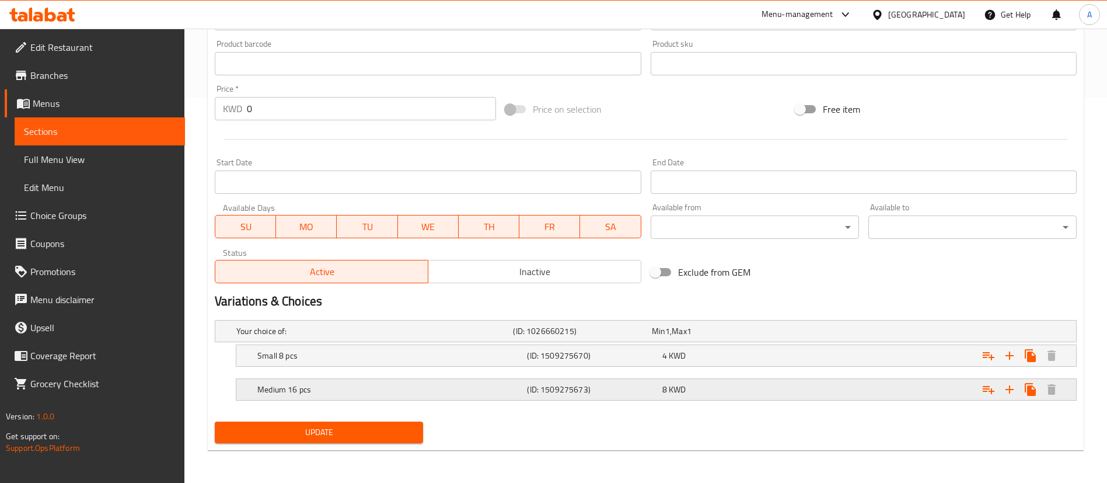
click at [510, 344] on div "Medium 16 pcs (ID: 1509275673) 8 KWD" at bounding box center [649, 331] width 831 height 26
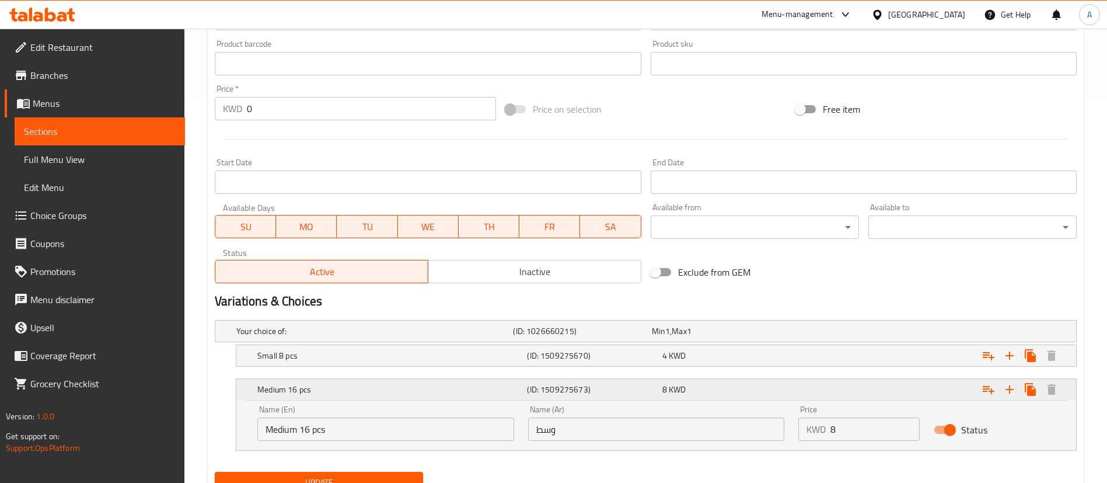
click at [510, 378] on div "Medium 16 pcs (ID: 1509275673) 8 KWD" at bounding box center [660, 390] width 810 height 26
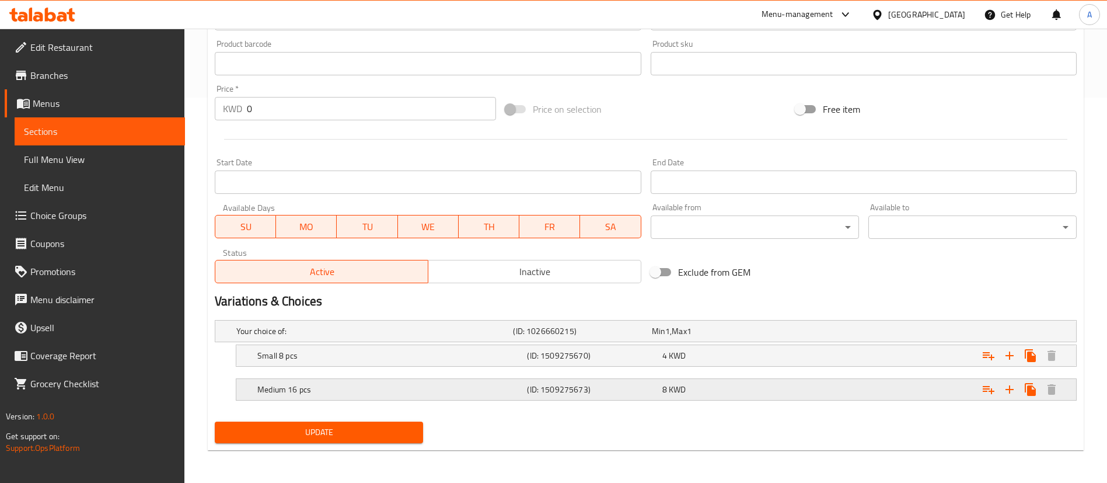
click at [510, 344] on div "Medium 16 pcs (ID: 1509275673) 8 KWD" at bounding box center [649, 331] width 831 height 26
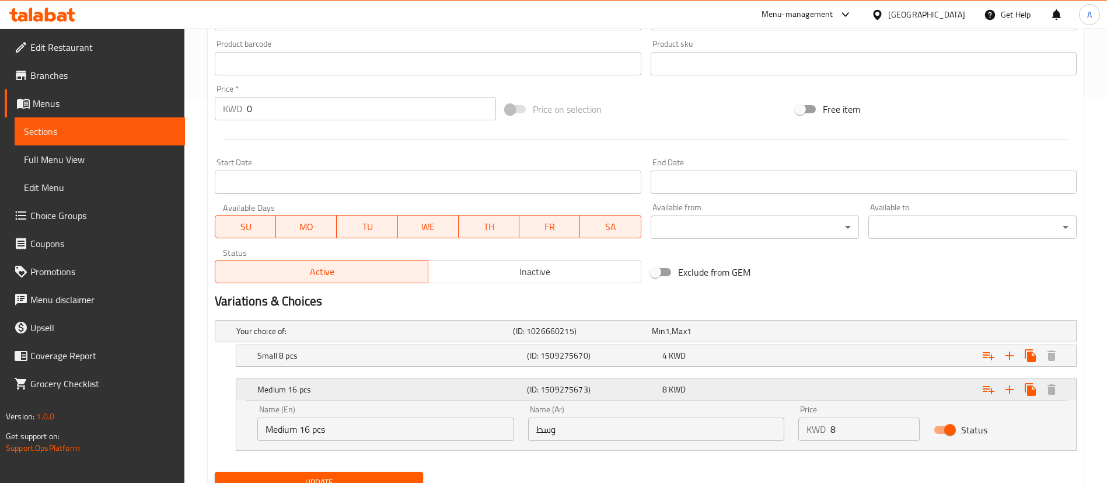
click at [510, 378] on div "Medium 16 pcs (ID: 1509275673) 8 KWD" at bounding box center [660, 390] width 810 height 26
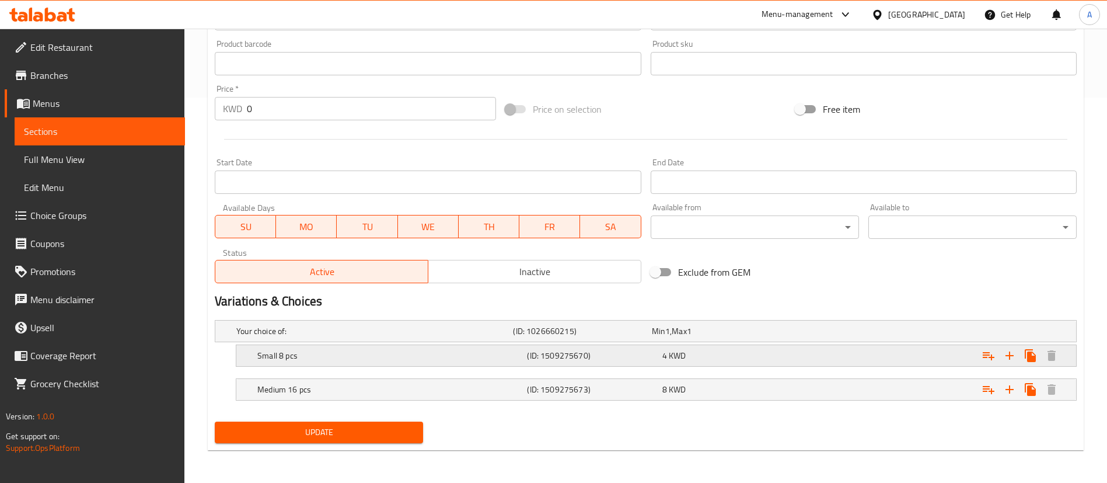
click at [465, 339] on div "Small 8 pcs" at bounding box center [372, 331] width 277 height 16
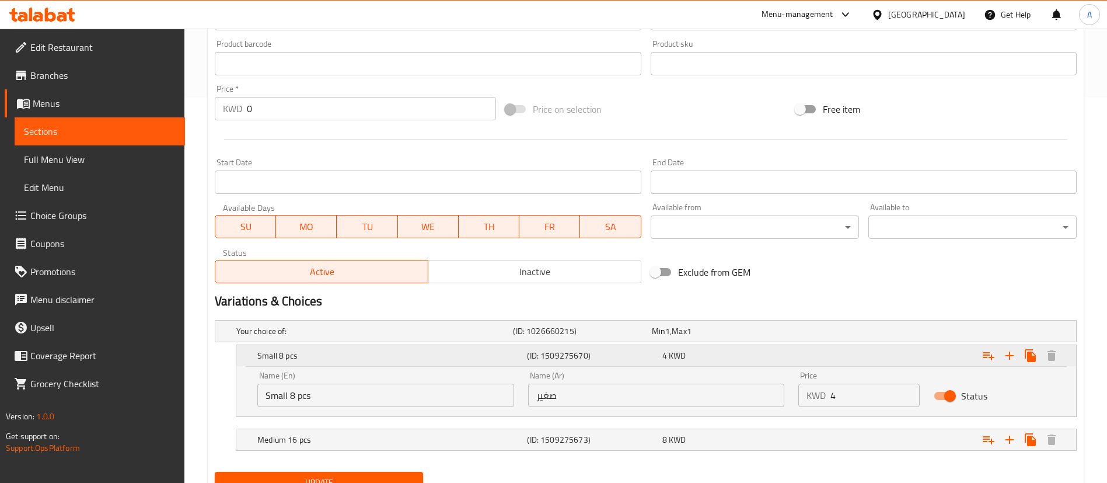
click at [465, 348] on div "Small 8 pcs" at bounding box center [390, 355] width 270 height 16
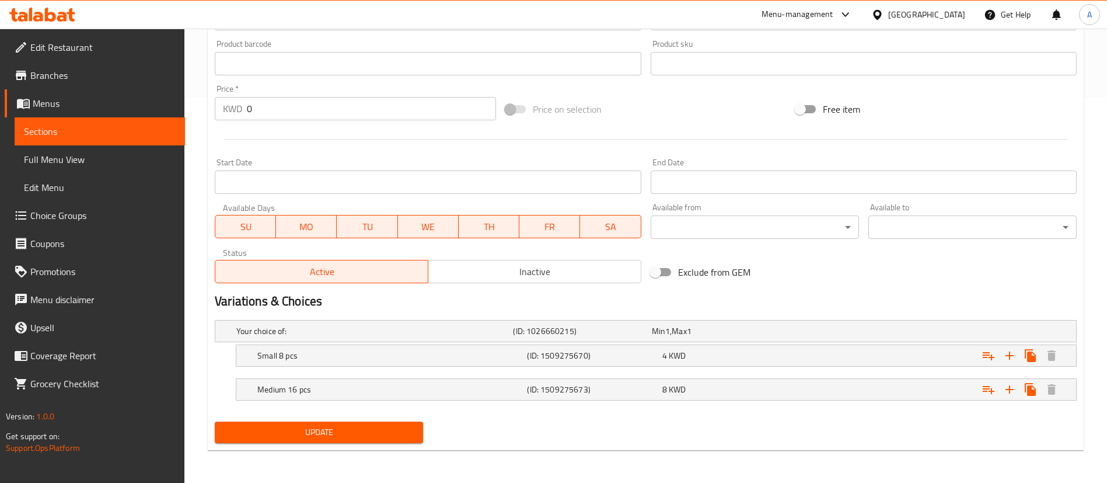
scroll to position [0, 0]
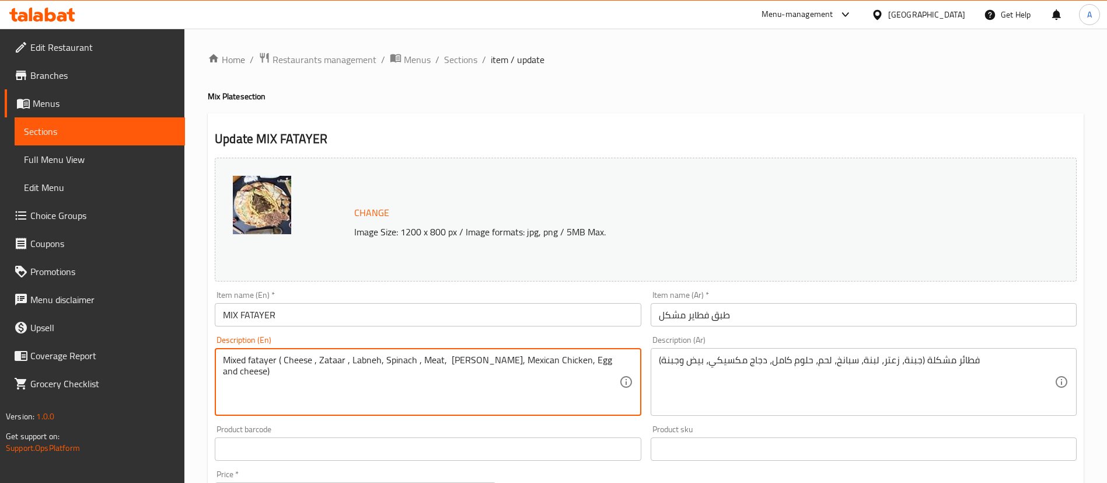
drag, startPoint x: 406, startPoint y: 388, endPoint x: 277, endPoint y: 356, distance: 132.4
click at [277, 356] on textarea "Mixed fatayer ( Cheese , Zataar , Labneh, Spinach , Meat, [PERSON_NAME], Mexica…" at bounding box center [421, 381] width 396 height 55
click at [494, 386] on textarea "Mixed fatayer ( Cheese , Zataar , Labneh, Spinach , Meat, [PERSON_NAME], Mexica…" at bounding box center [421, 381] width 396 height 55
click at [135, 213] on span "Choice Groups" at bounding box center [102, 215] width 145 height 14
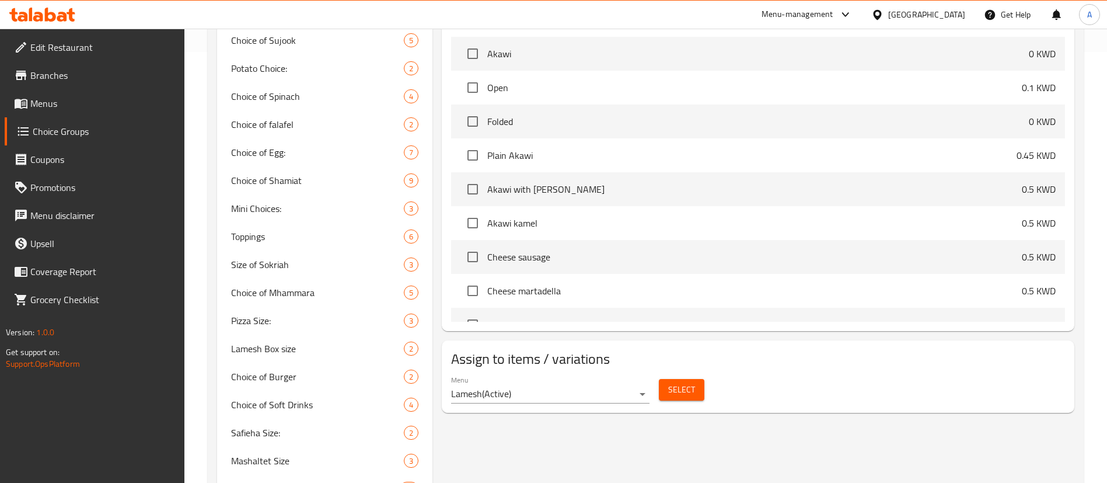
scroll to position [525, 0]
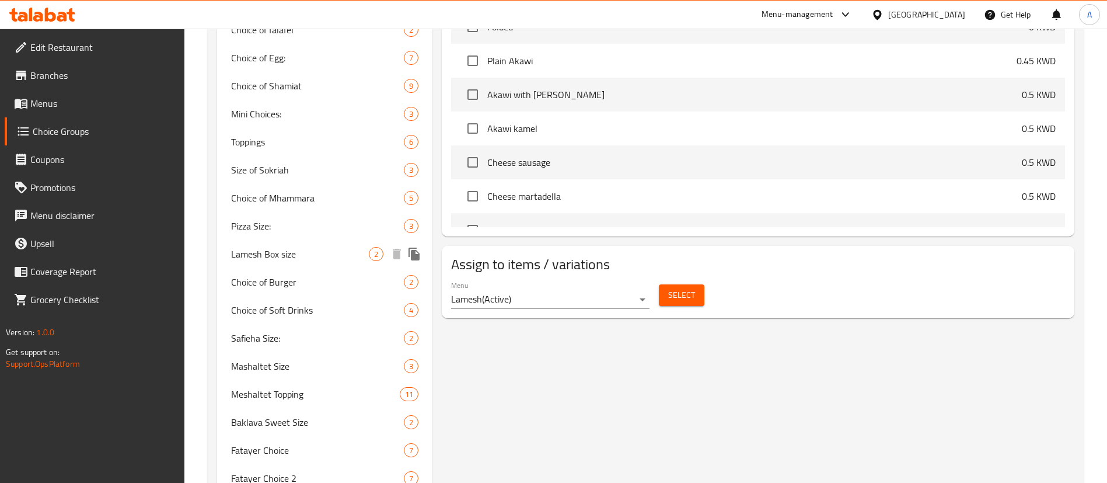
click at [313, 266] on div "Lamesh Box size 2" at bounding box center [324, 254] width 215 height 28
type input "Lamesh Box size"
type input "بوكس فطاير"
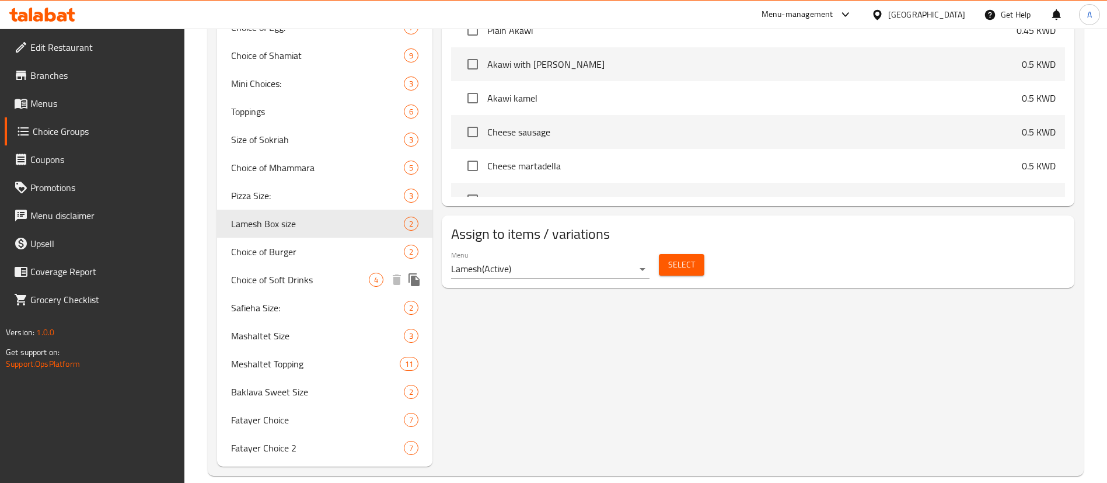
scroll to position [572, 0]
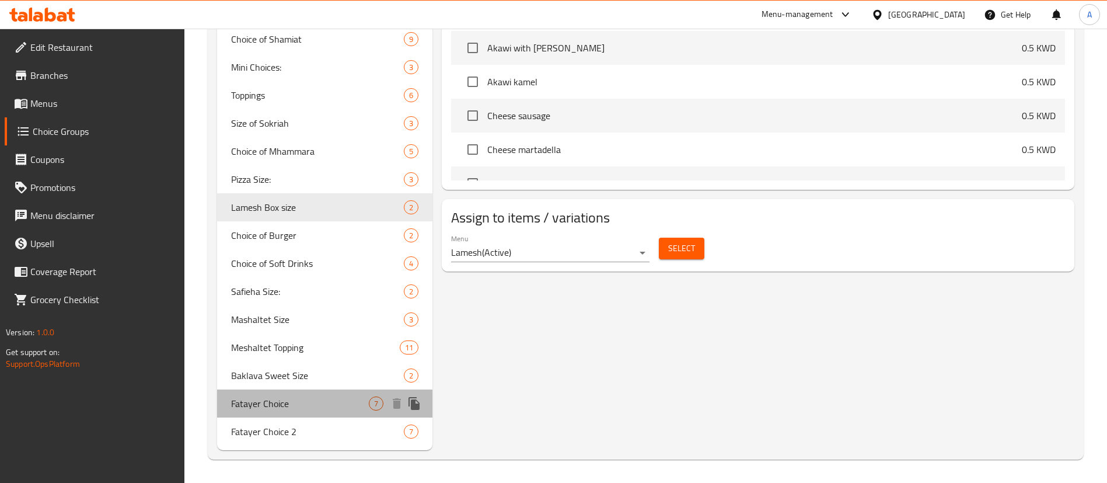
click at [301, 403] on span "Fatayer Choice" at bounding box center [300, 403] width 138 height 14
type input "Fatayer Choice"
type input "اختيار فطاير"
type input "4"
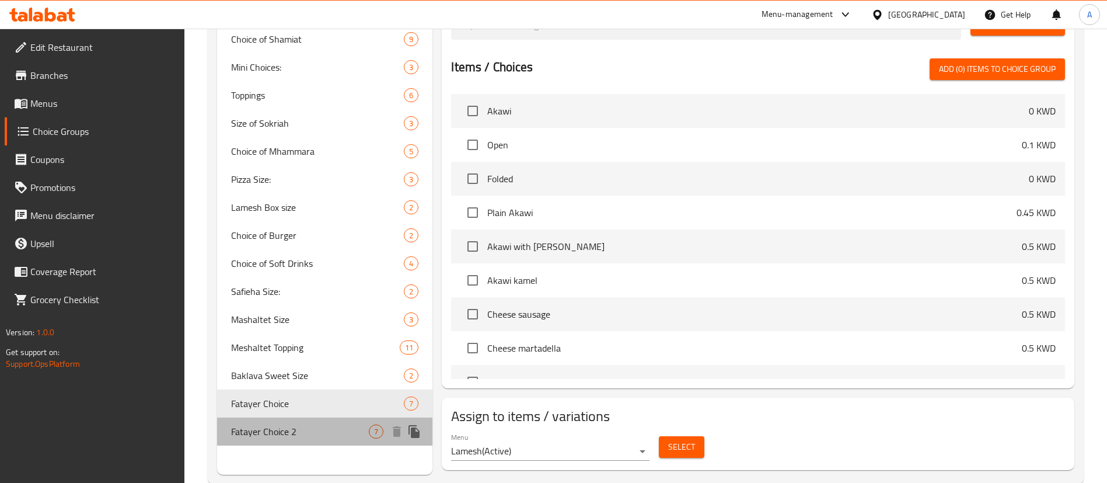
click at [324, 428] on span "Fatayer Choice 2" at bounding box center [300, 431] width 138 height 14
type input "Fatayer Choice 2"
type input "خيارات:"
type input "3"
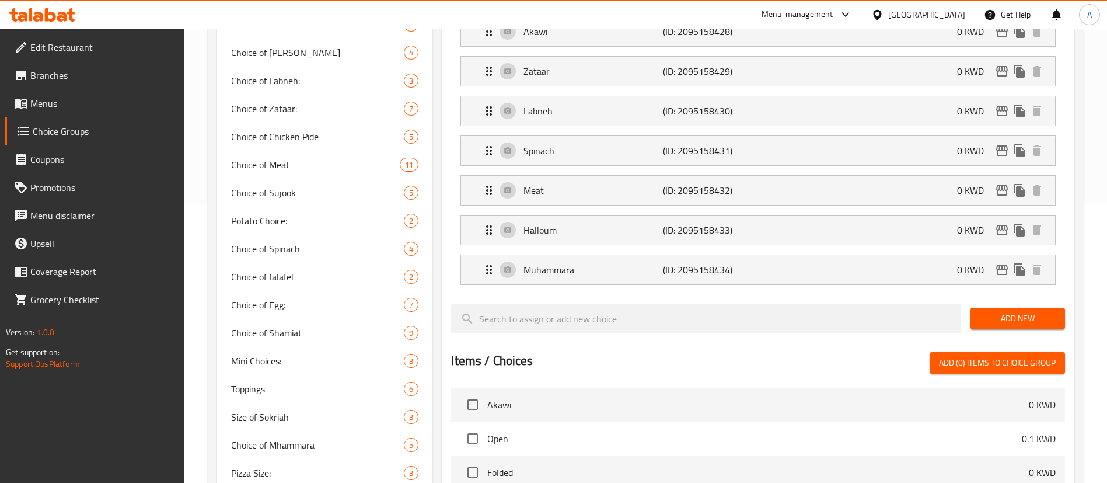
scroll to position [47, 0]
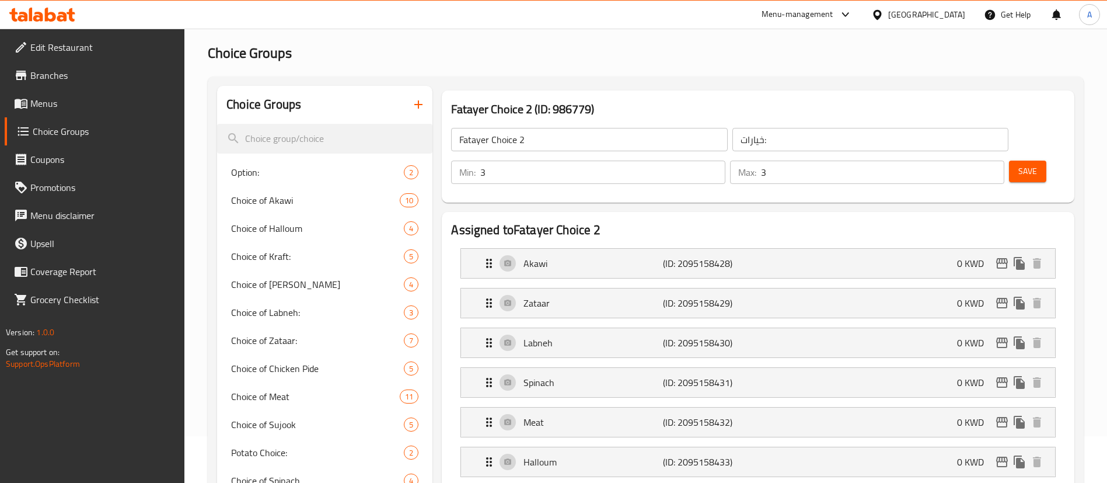
click at [53, 15] on icon at bounding box center [50, 15] width 11 height 14
